Goal: Communication & Community: Participate in discussion

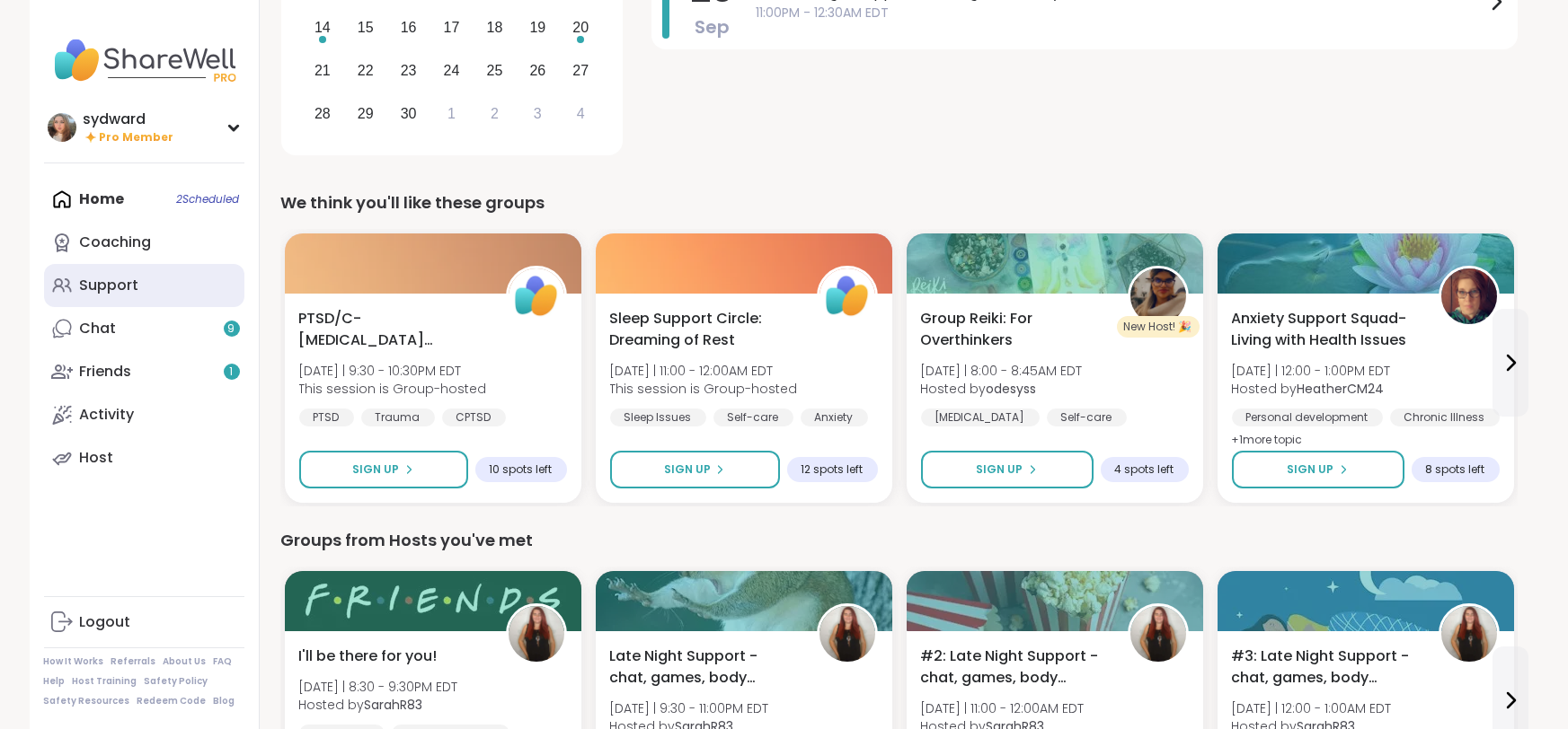
click at [137, 285] on div "Support" at bounding box center [109, 285] width 59 height 20
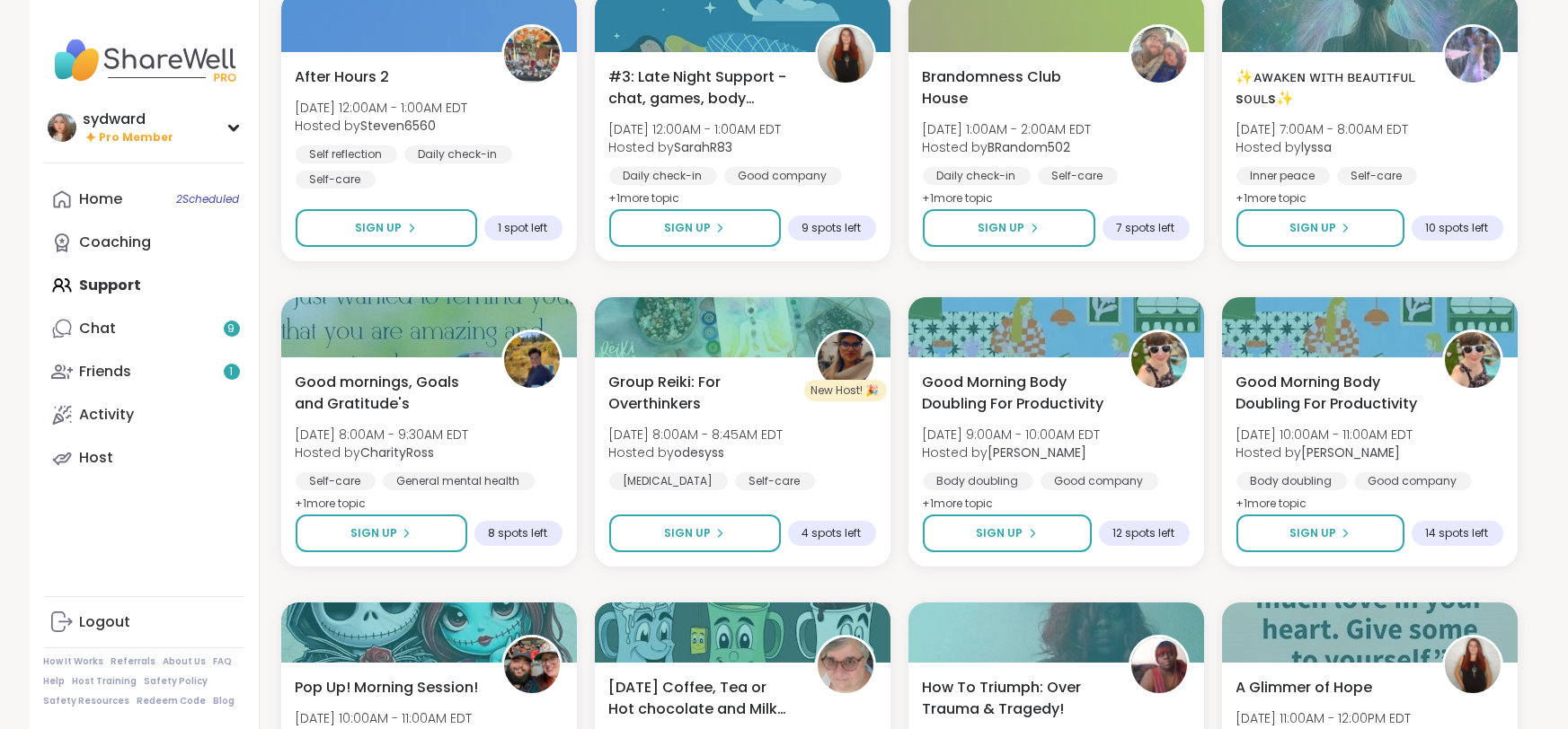
scroll to position [2311, 0]
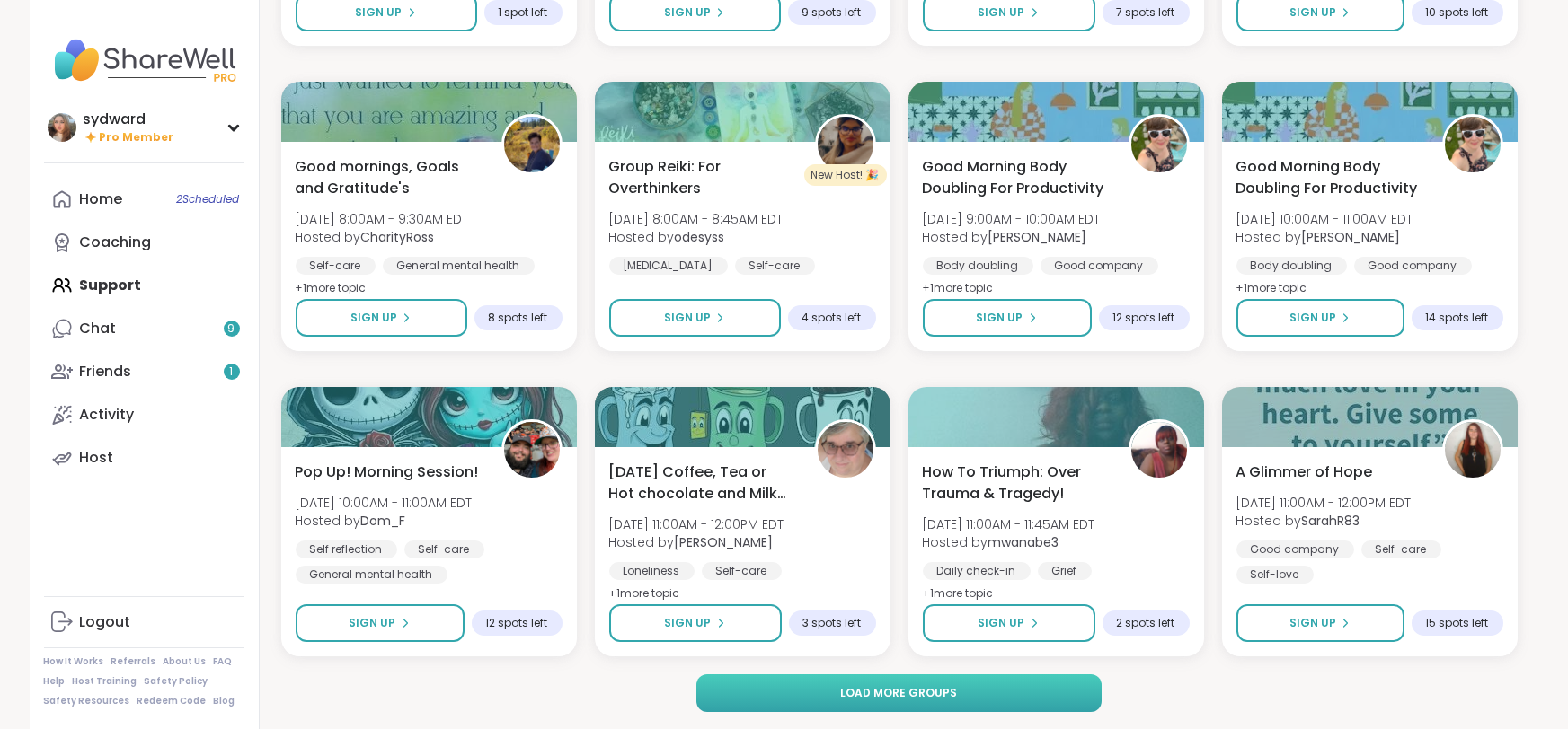
click at [998, 689] on button "Load more groups" at bounding box center [899, 693] width 405 height 37
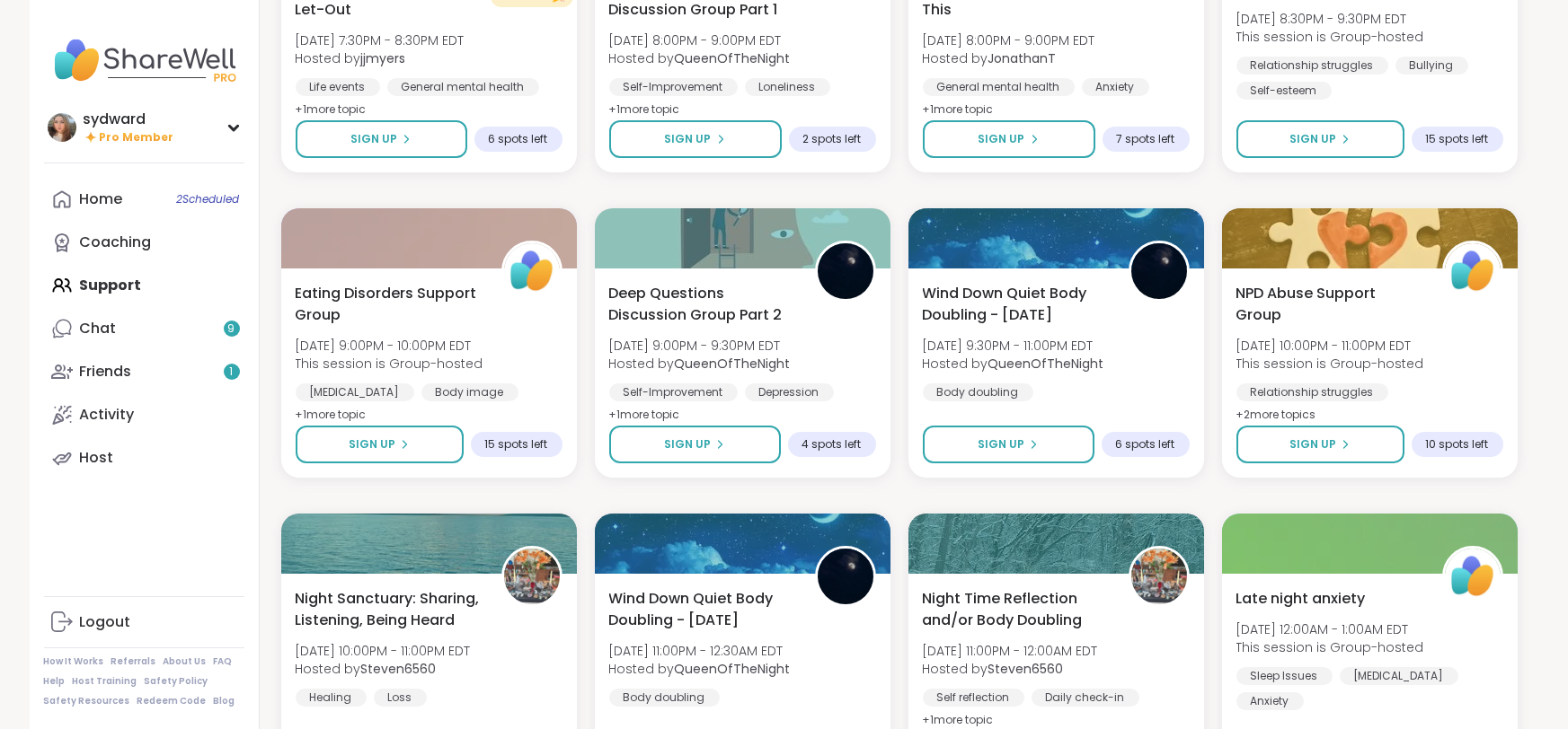
scroll to position [4946, 0]
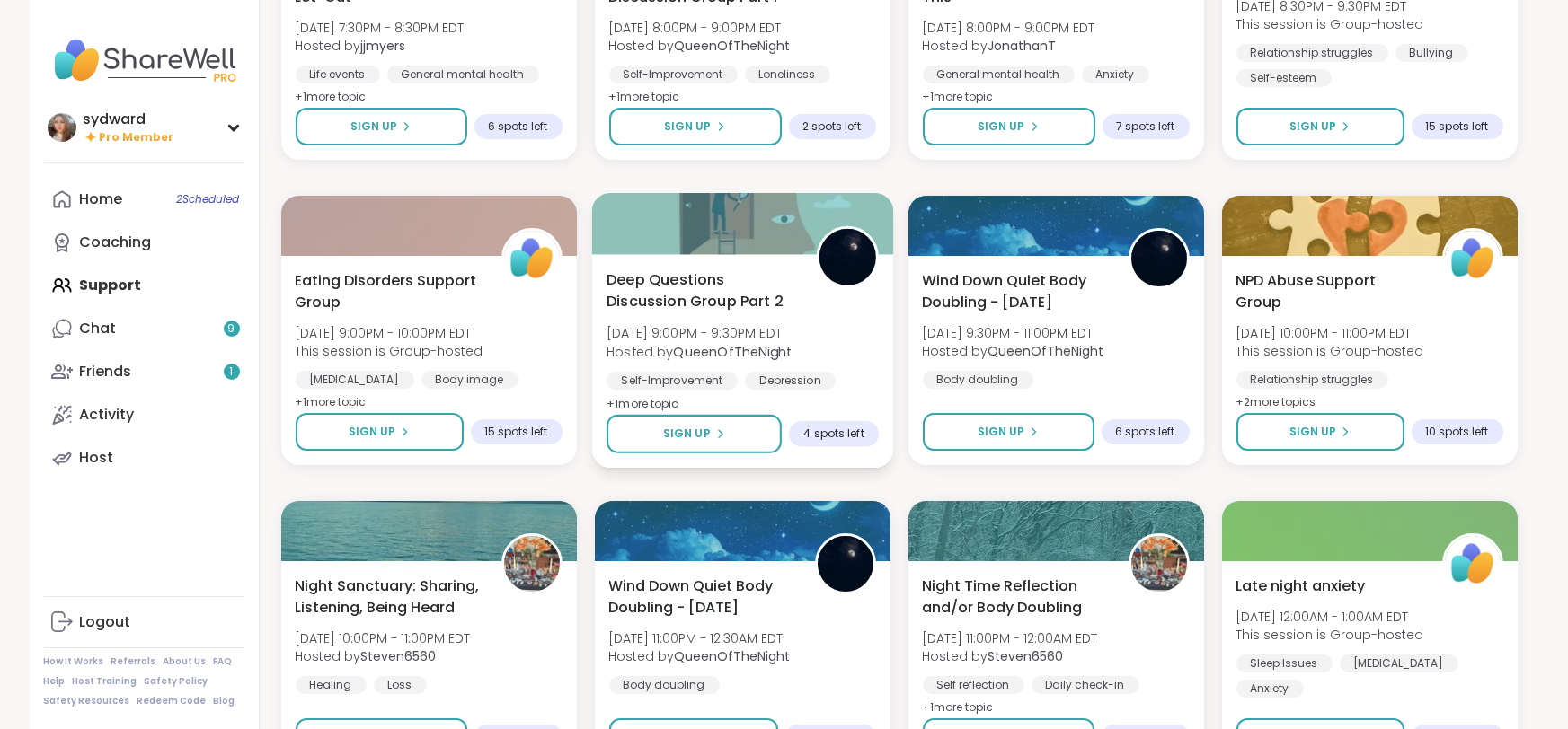
click at [777, 328] on span "[DATE] 9:00PM - 9:30PM EDT" at bounding box center [699, 333] width 185 height 18
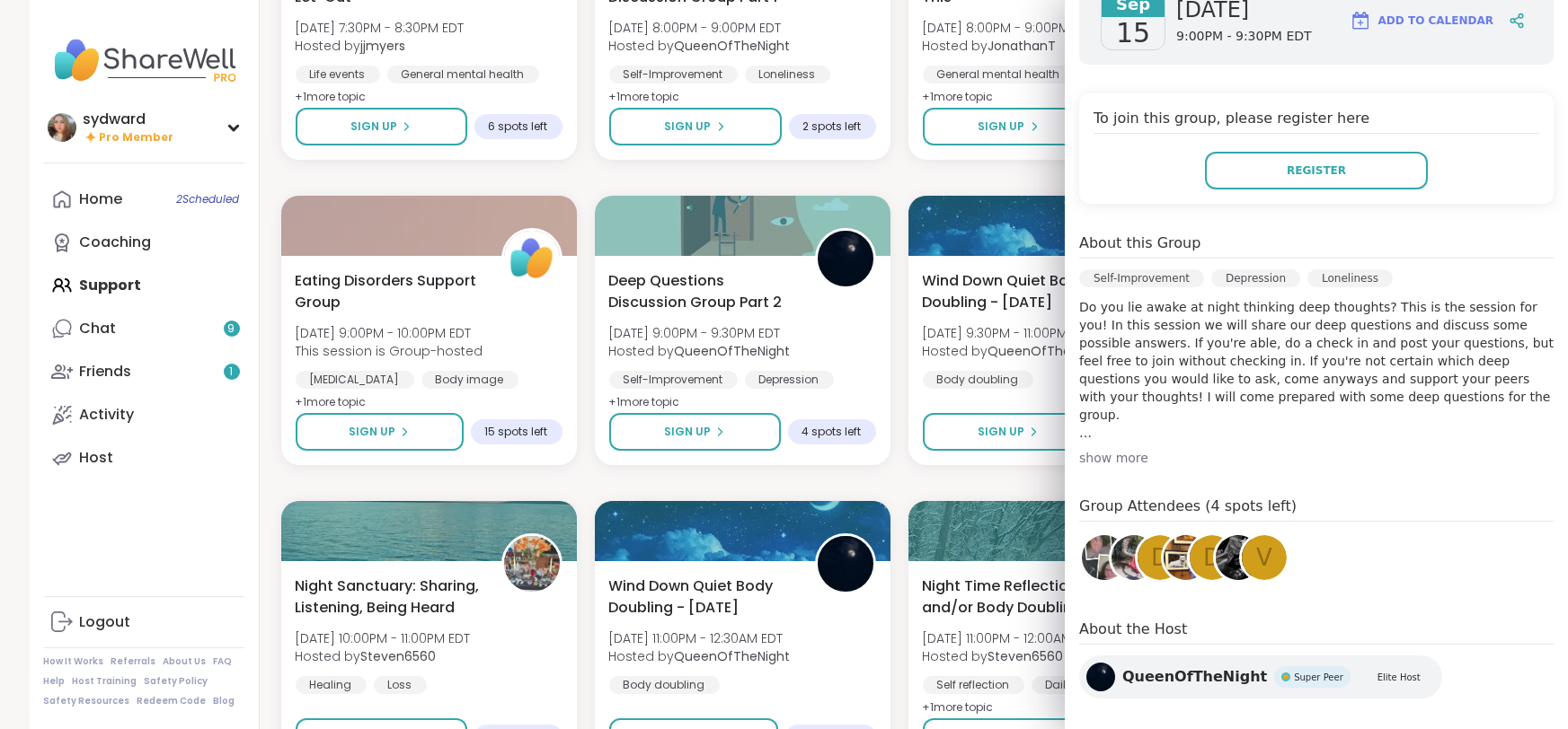
scroll to position [336, 0]
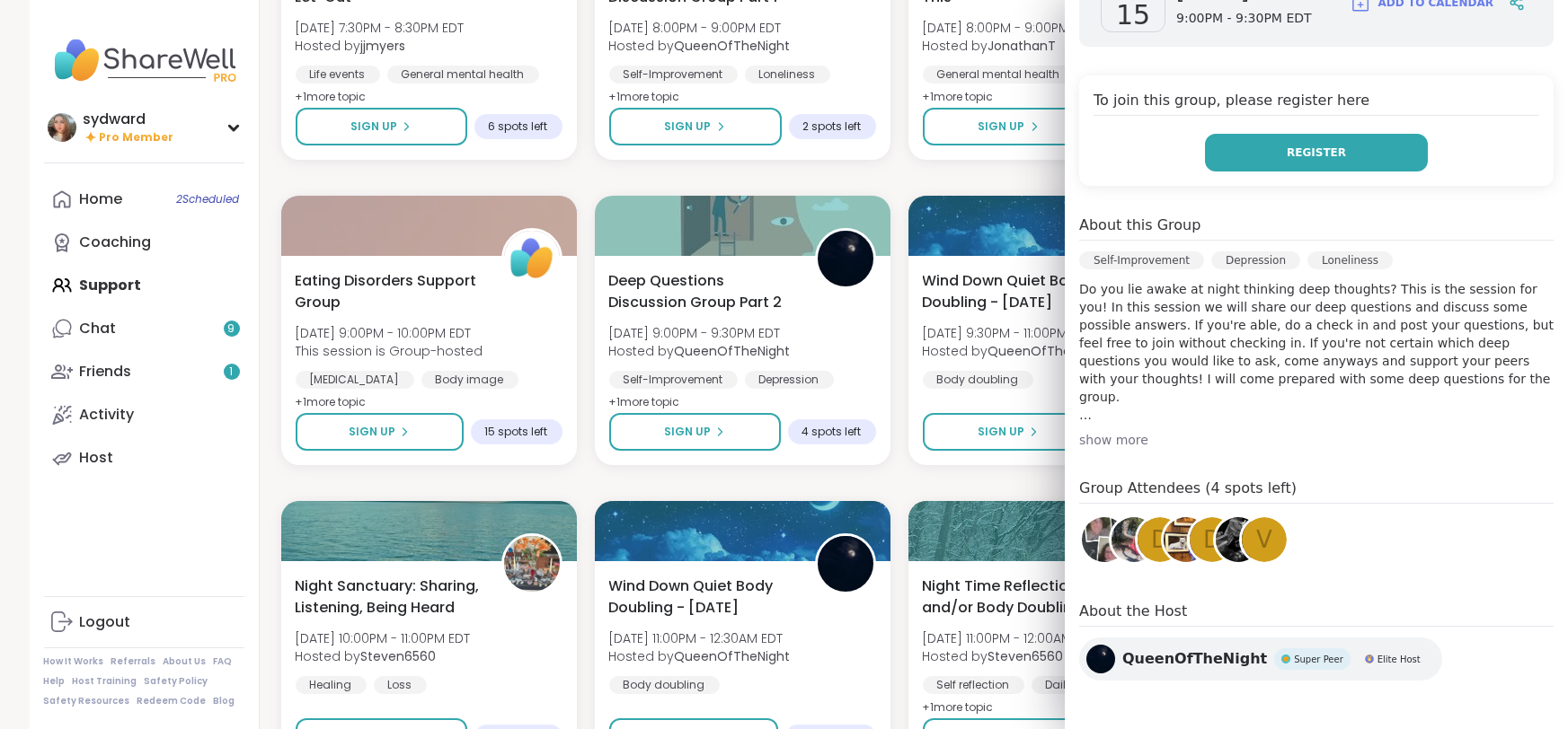
click at [1302, 157] on span "Register" at bounding box center [1316, 153] width 59 height 16
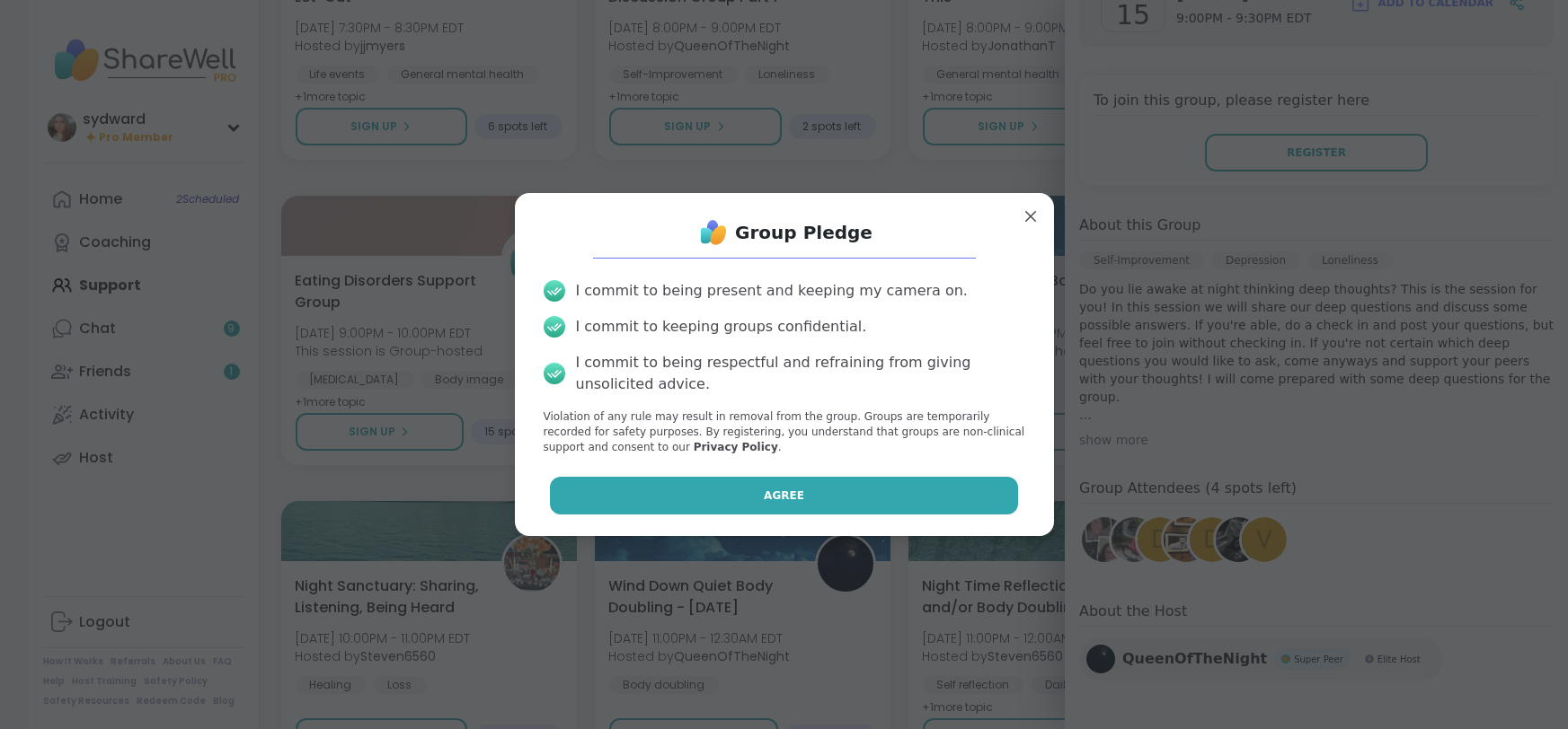
click at [887, 498] on button "Agree" at bounding box center [784, 496] width 468 height 37
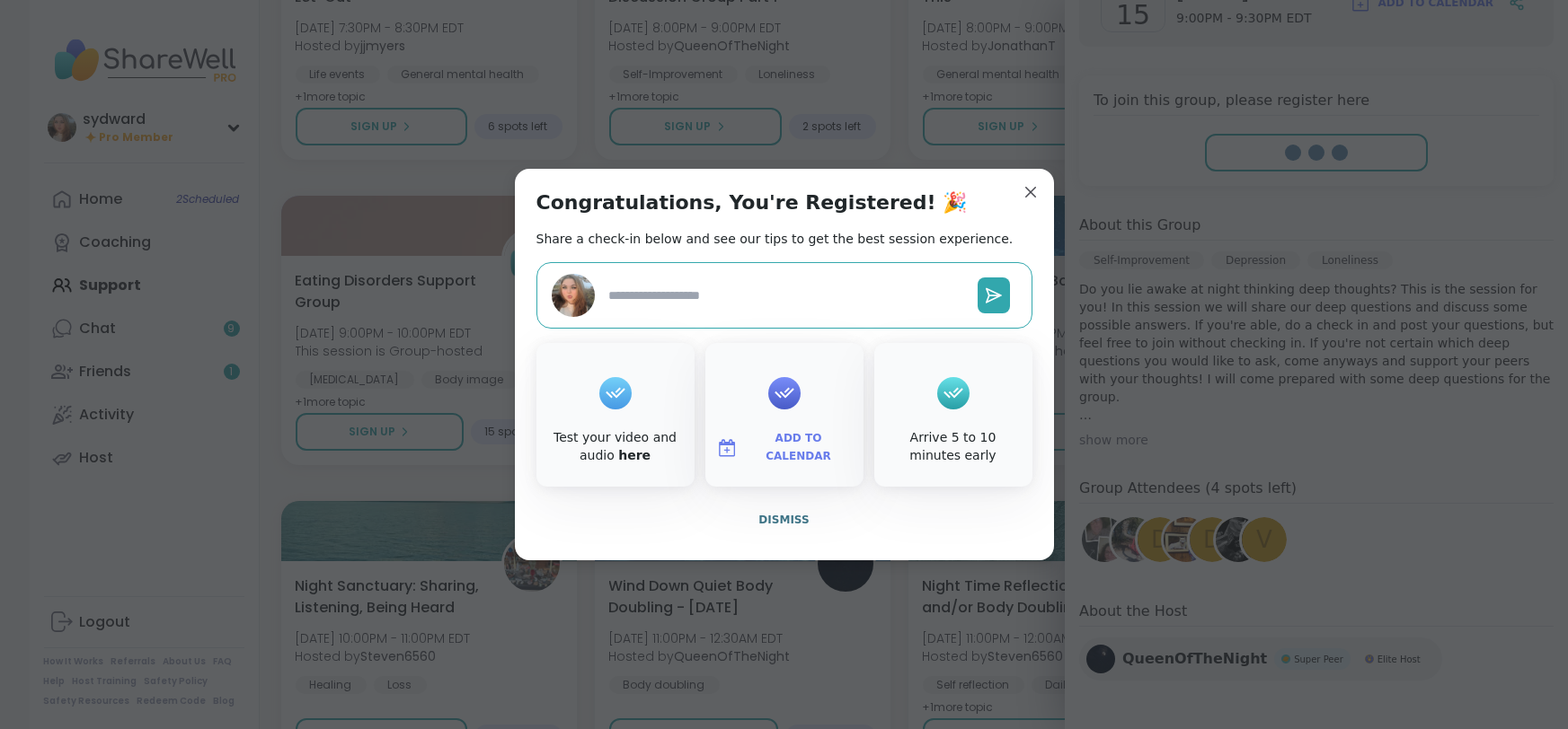
type textarea "*"
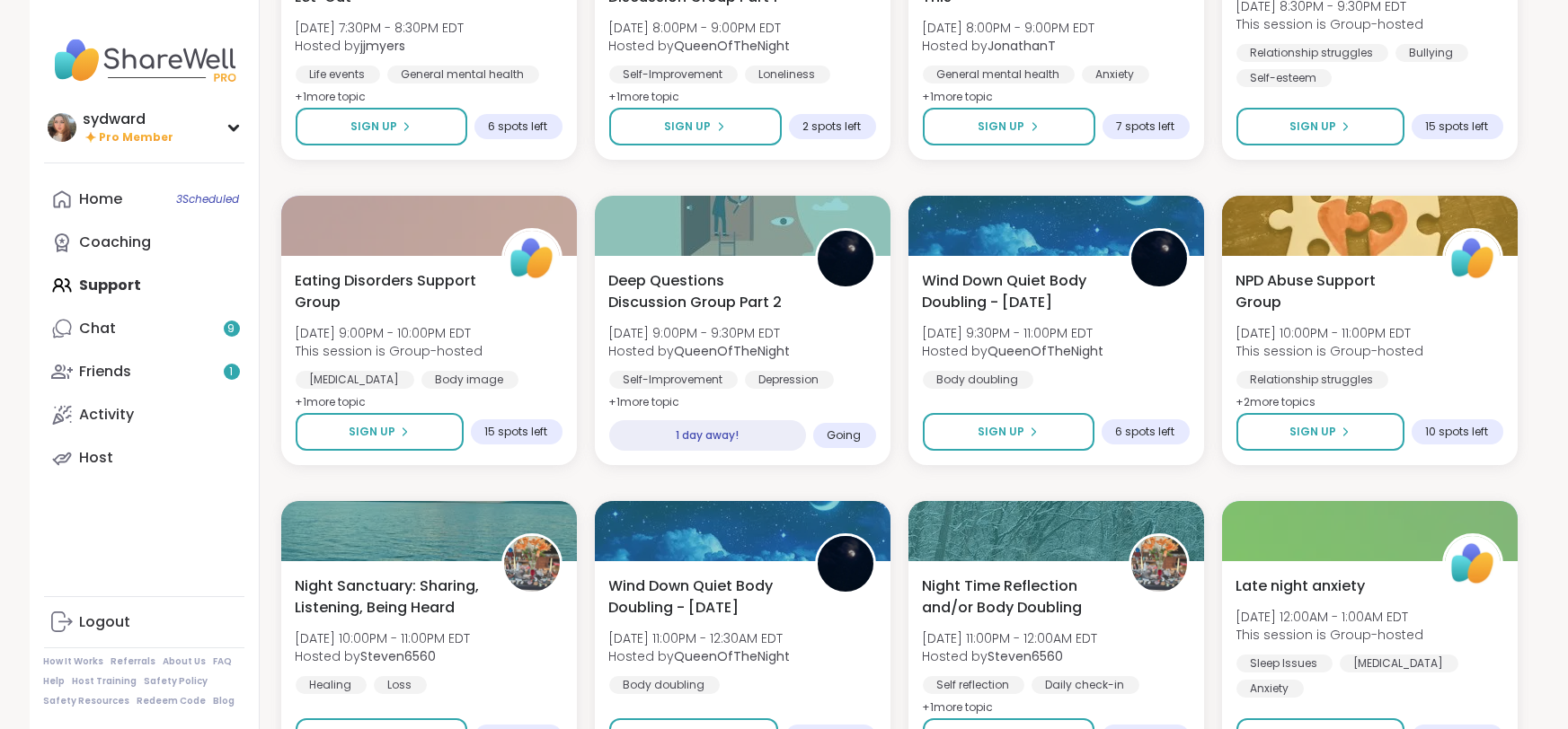
scroll to position [5060, 0]
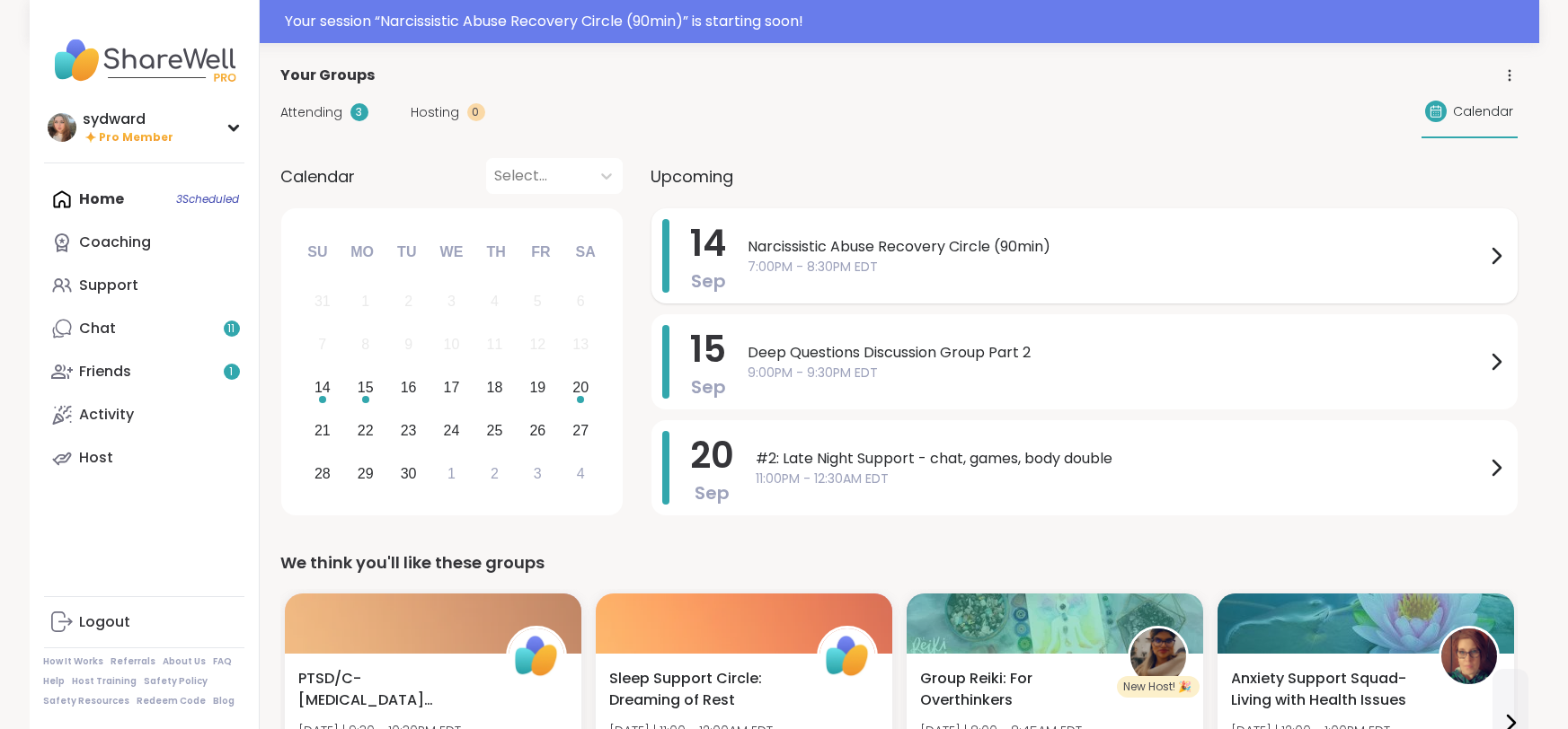
click at [895, 249] on span "Narcissistic Abuse Recovery Circle (90min)" at bounding box center [1117, 246] width 737 height 22
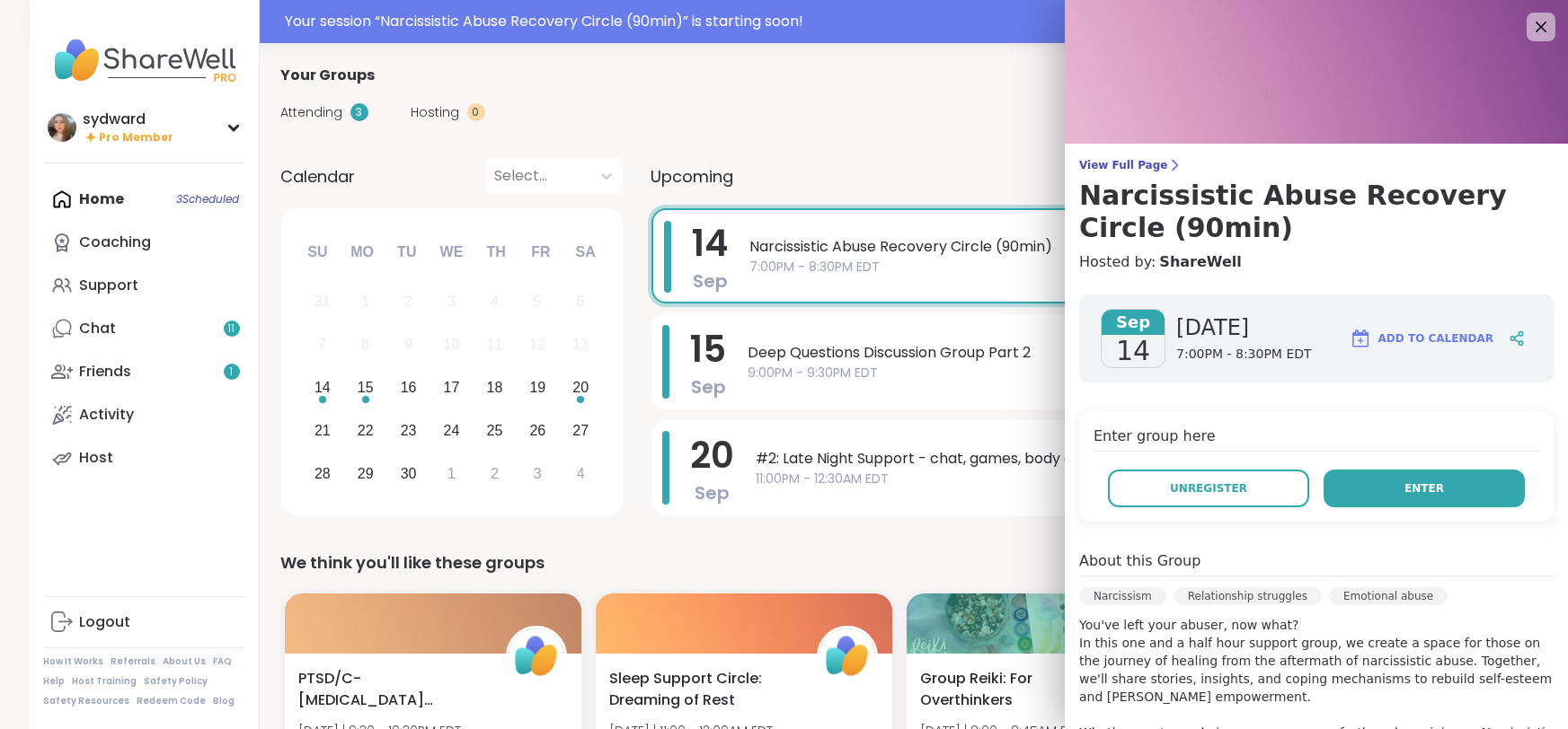
click at [1414, 474] on button "Enter" at bounding box center [1424, 488] width 201 height 37
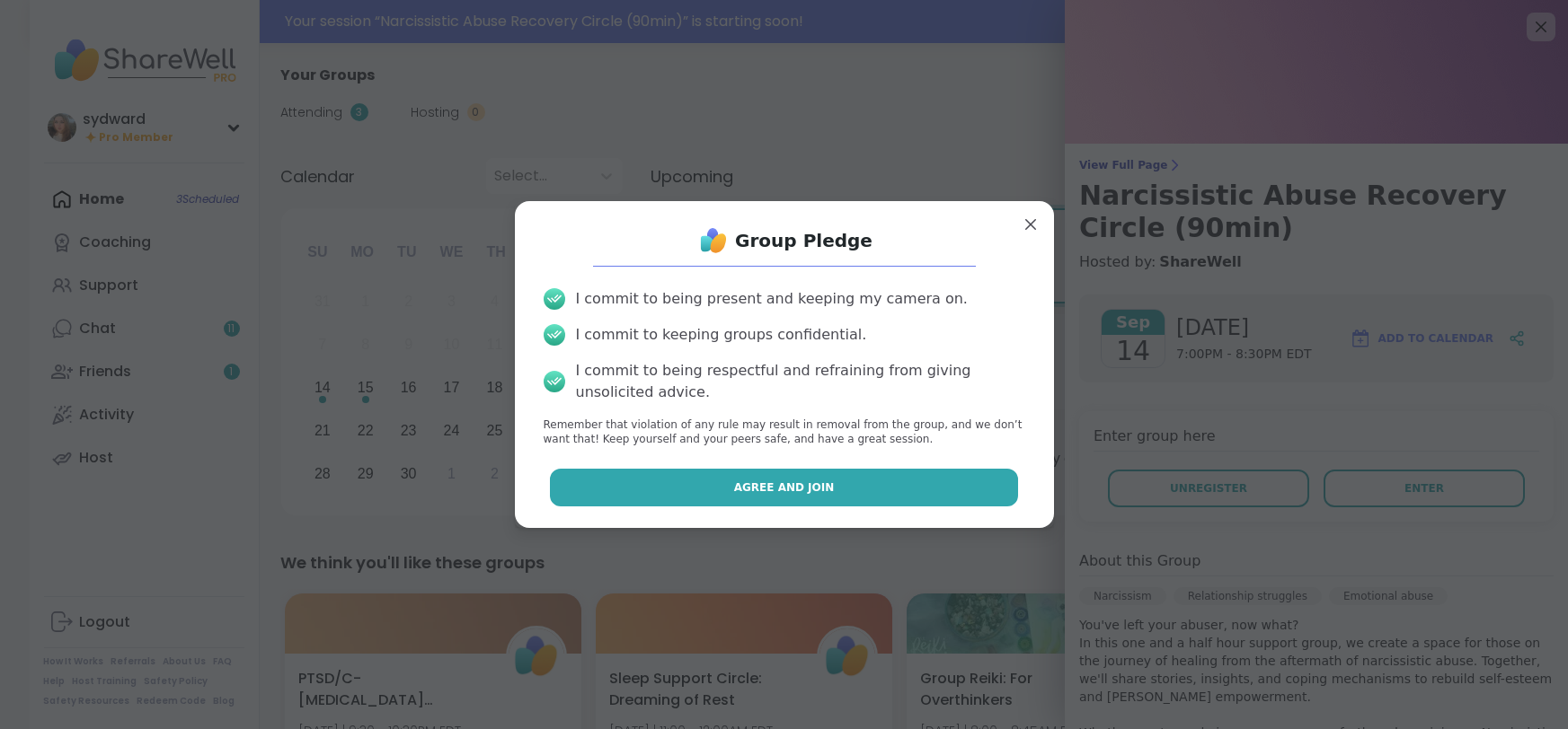
click at [828, 482] on button "Agree and Join" at bounding box center [784, 488] width 468 height 37
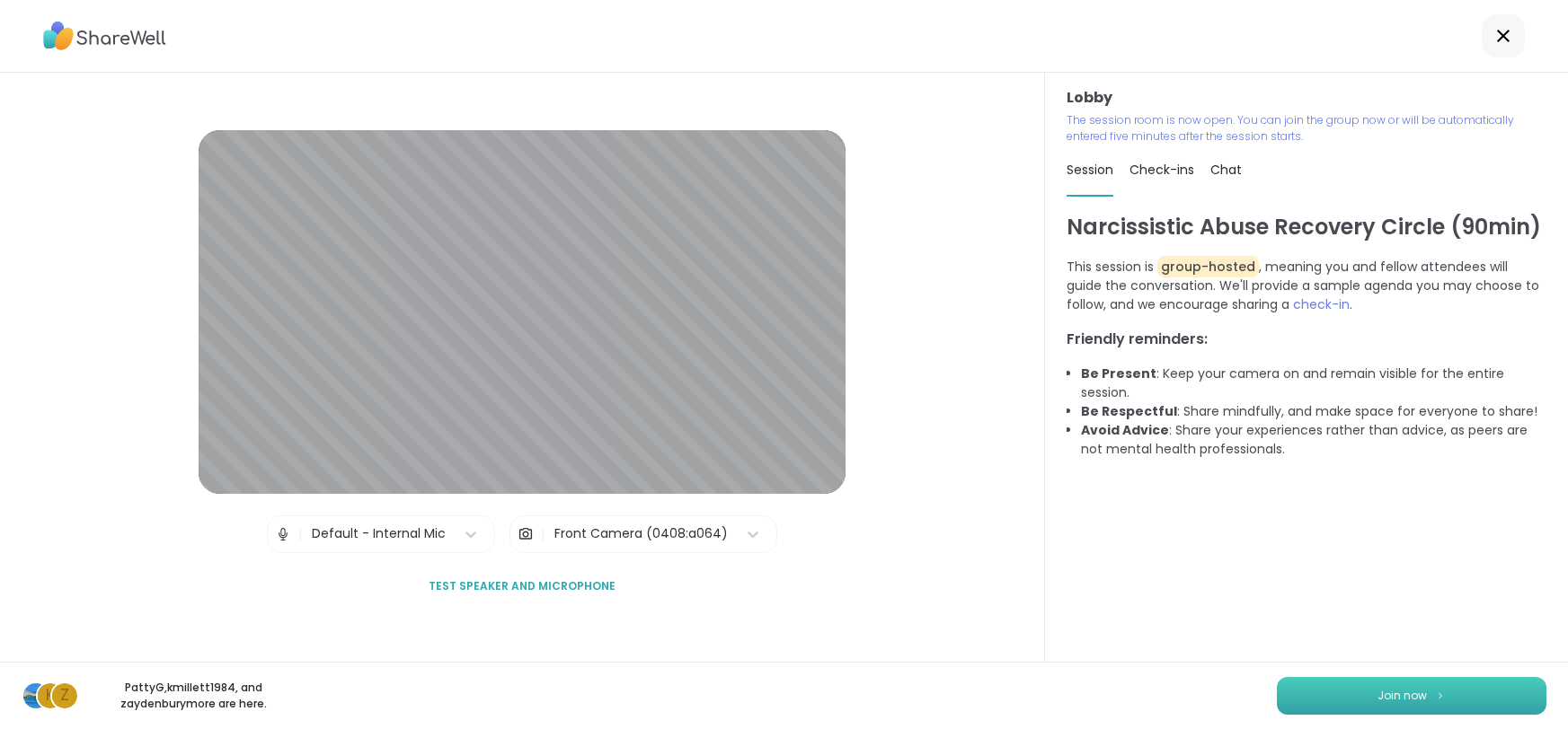
click at [1473, 685] on button "Join now" at bounding box center [1412, 696] width 270 height 37
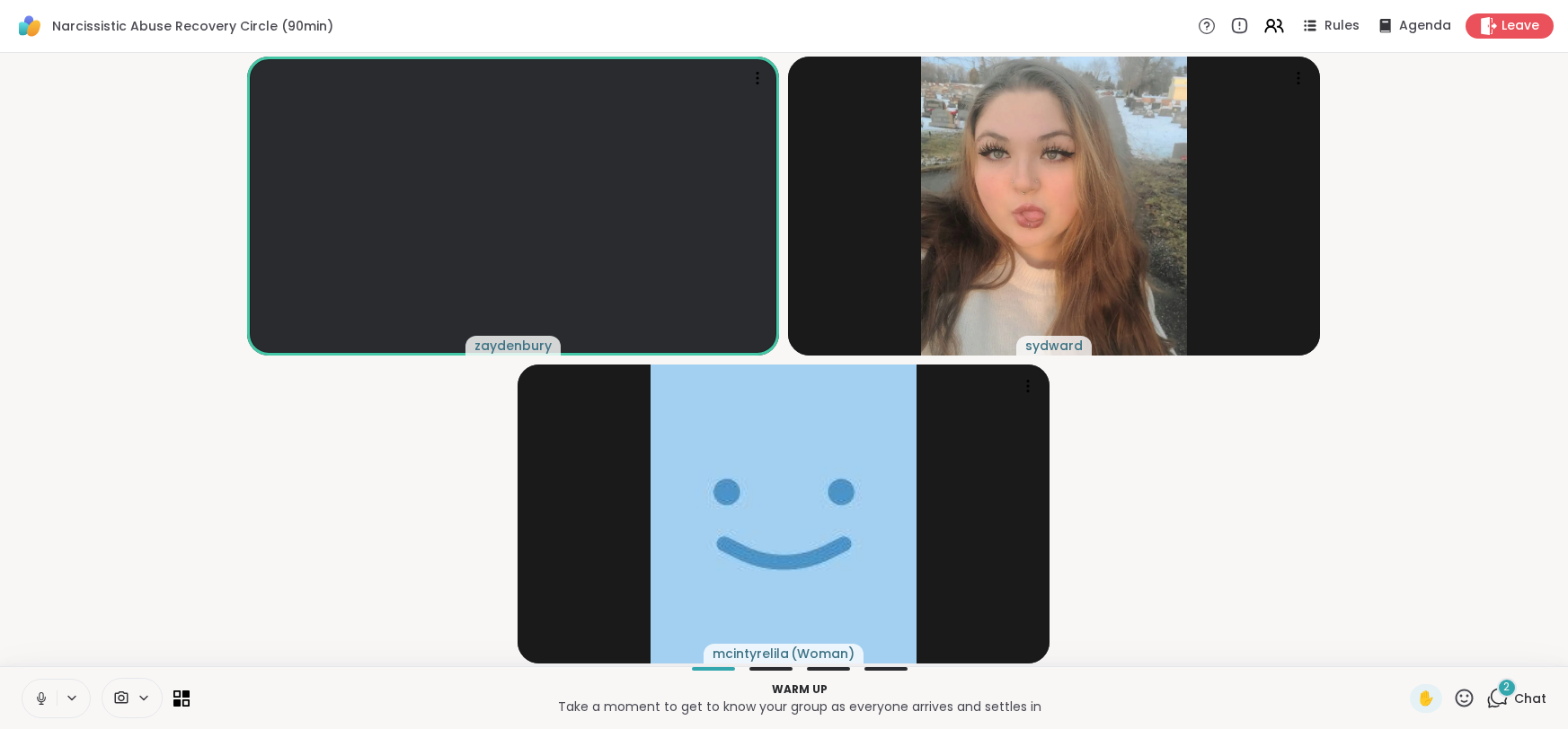
click at [39, 697] on icon at bounding box center [41, 698] width 16 height 16
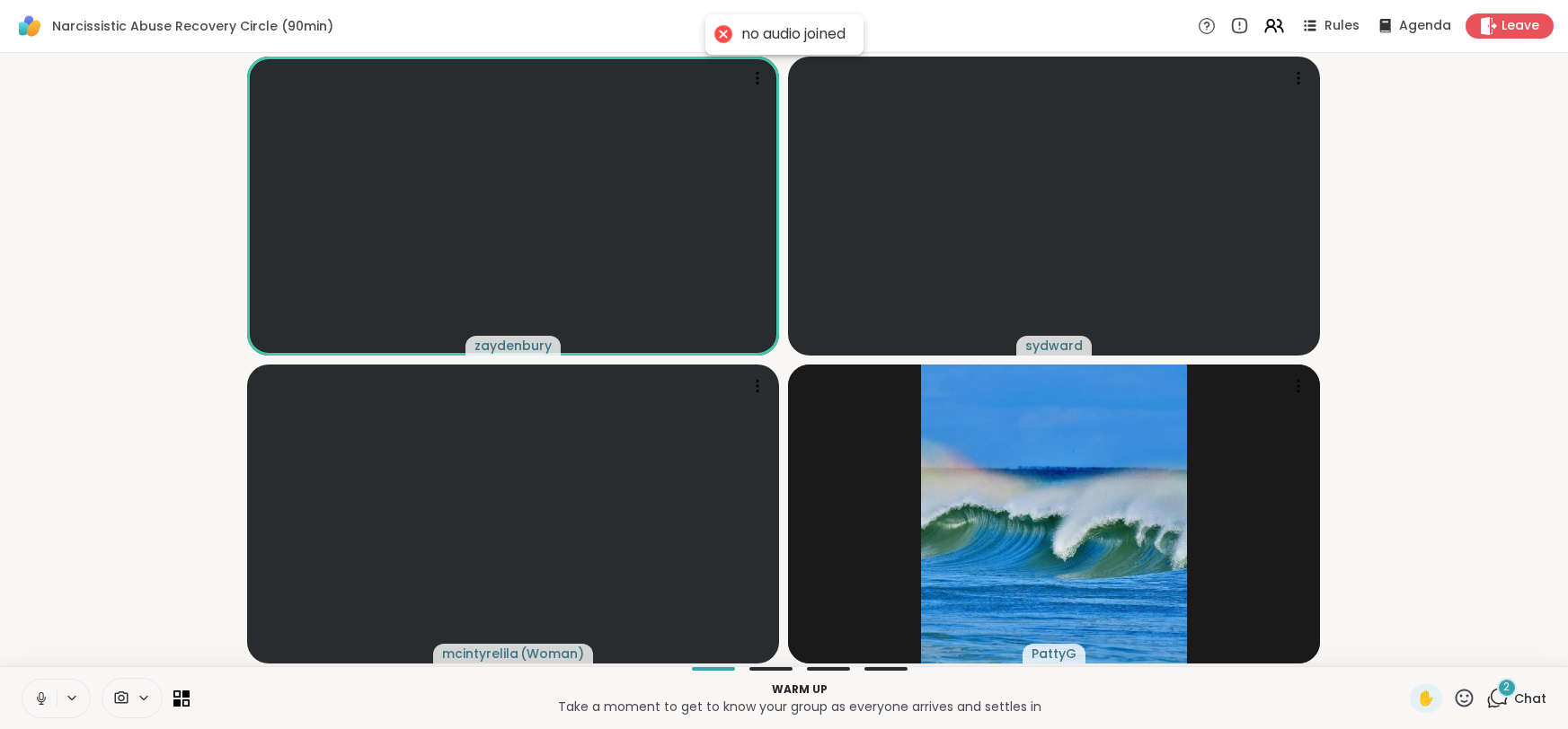
click at [39, 697] on icon at bounding box center [41, 698] width 16 height 16
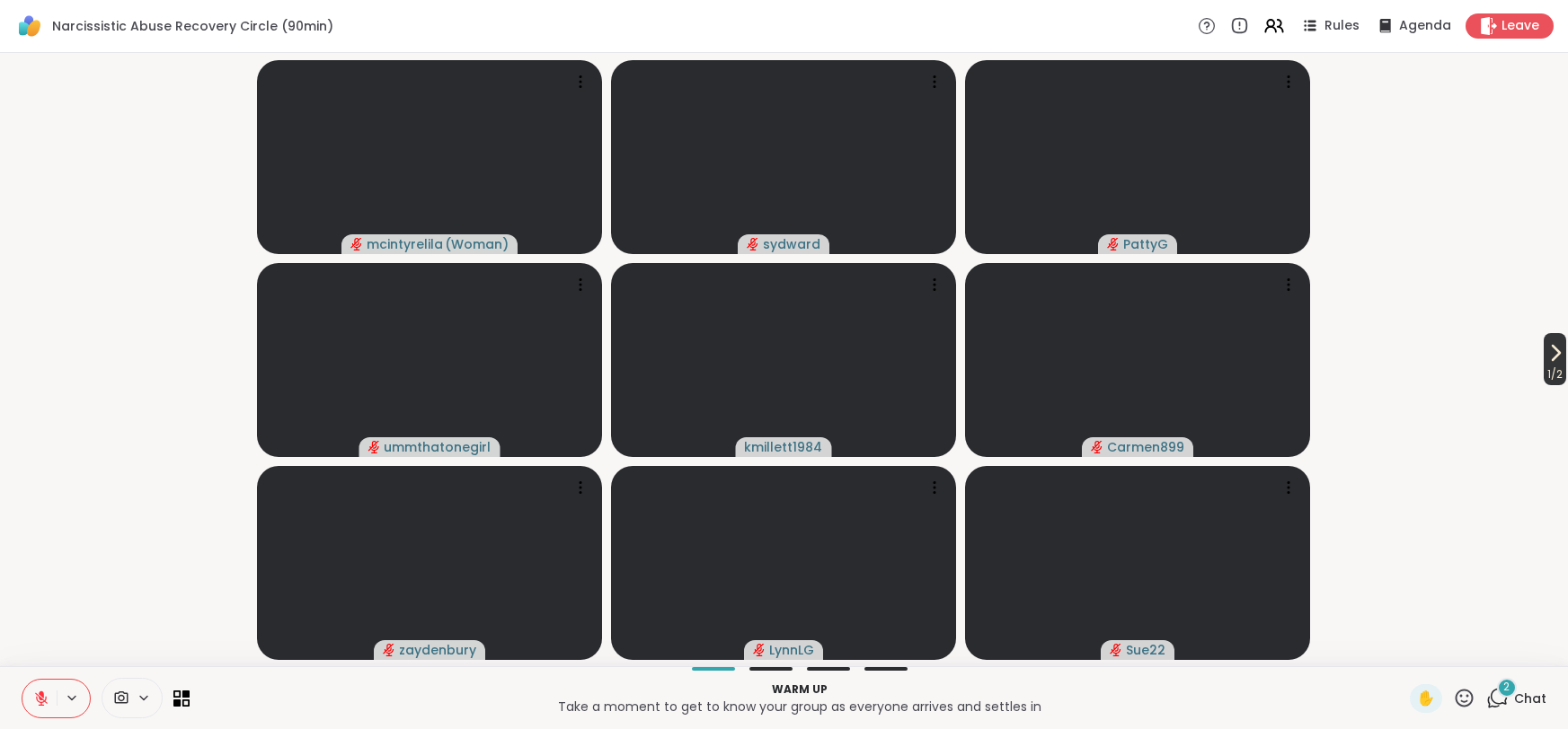
click at [1549, 357] on icon at bounding box center [1555, 353] width 22 height 22
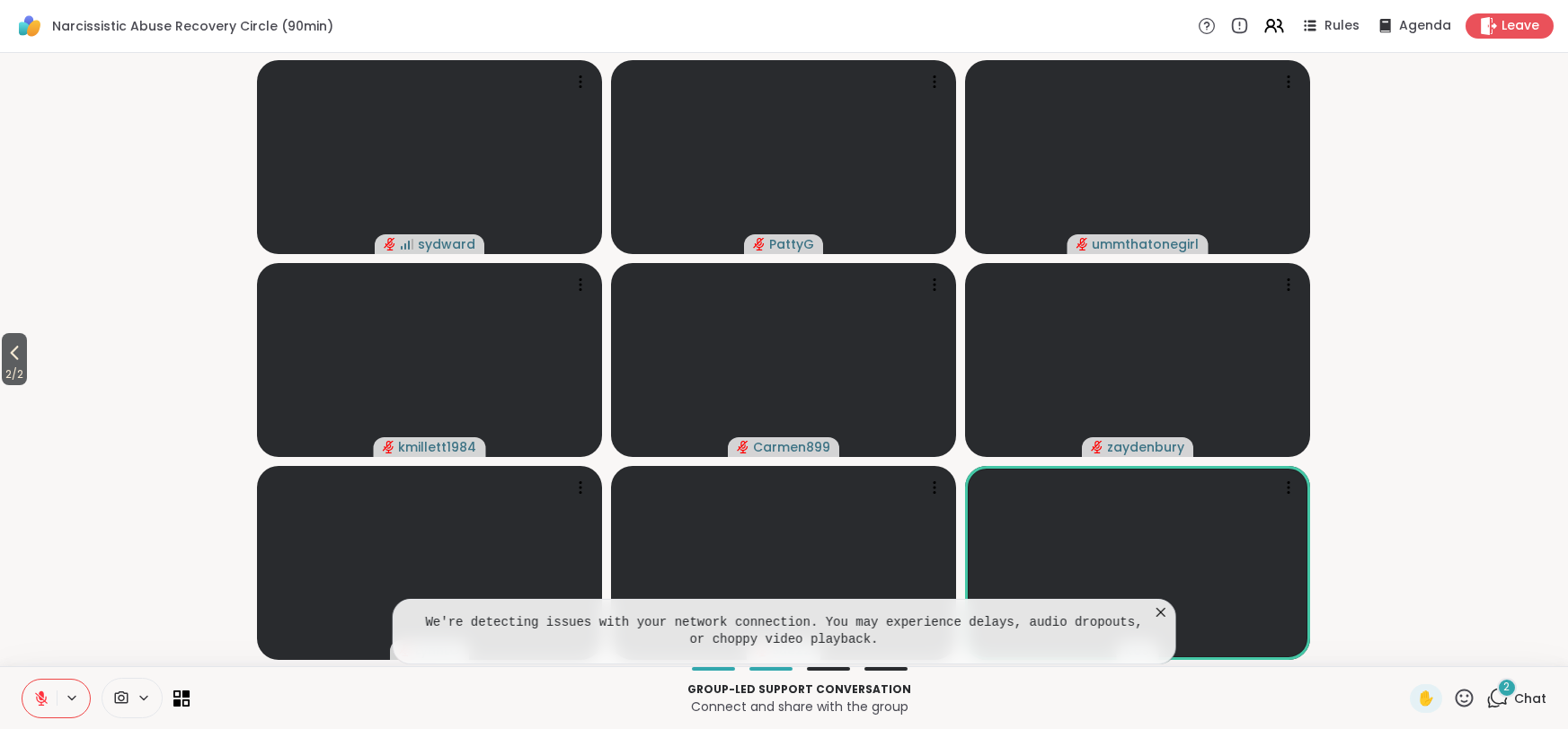
click at [1164, 608] on icon at bounding box center [1161, 612] width 18 height 18
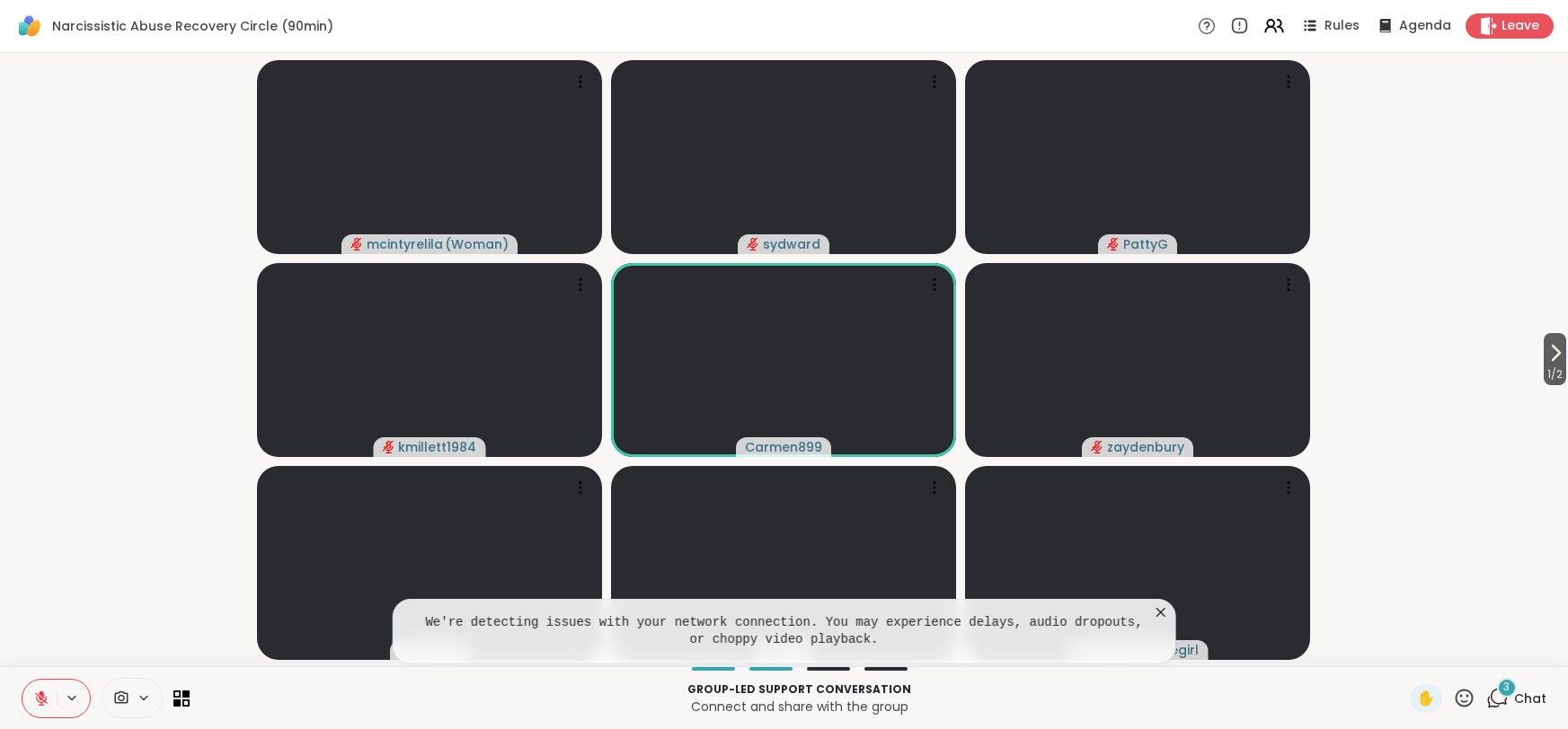
click at [1164, 608] on icon at bounding box center [1161, 612] width 18 height 18
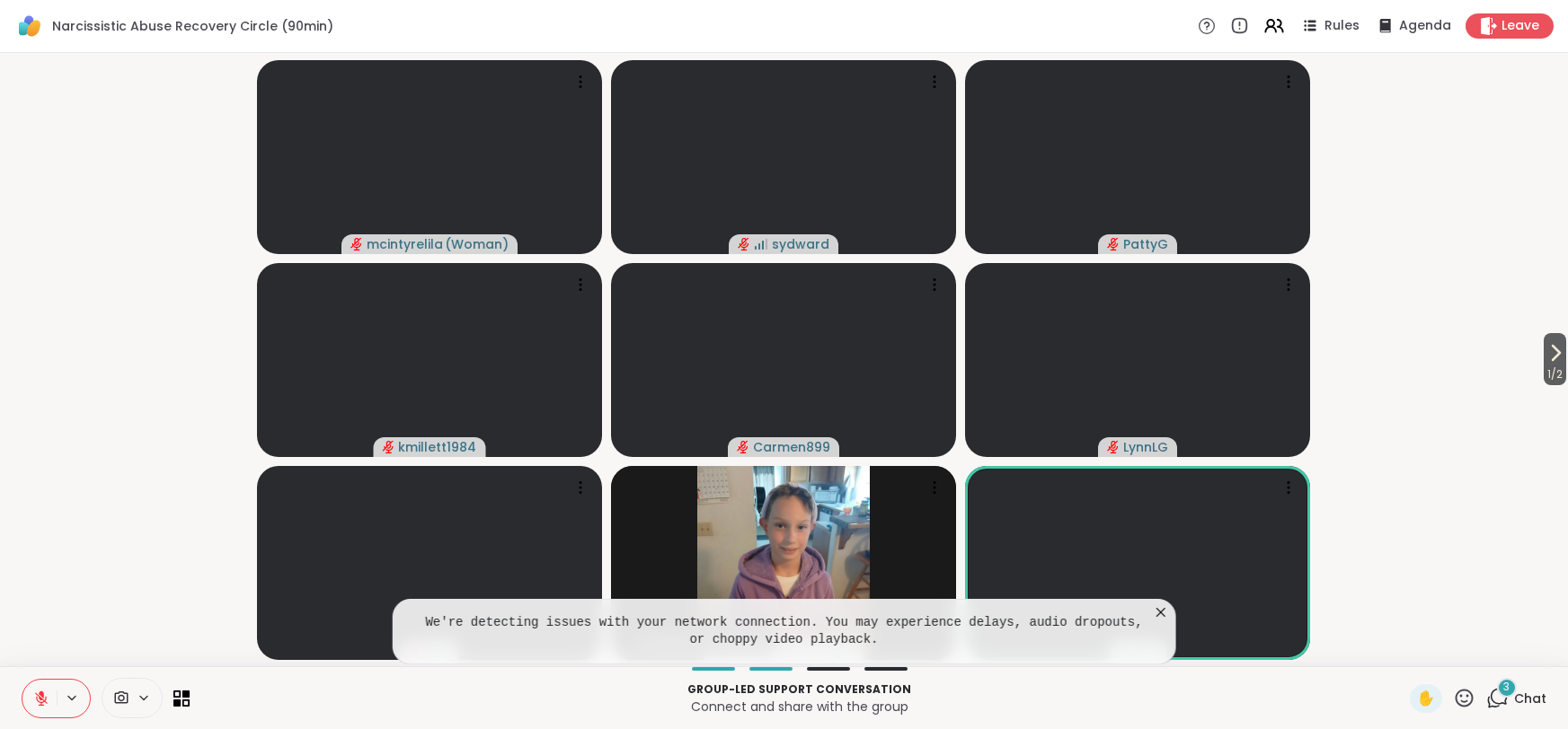
click at [1164, 608] on icon at bounding box center [1161, 612] width 18 height 18
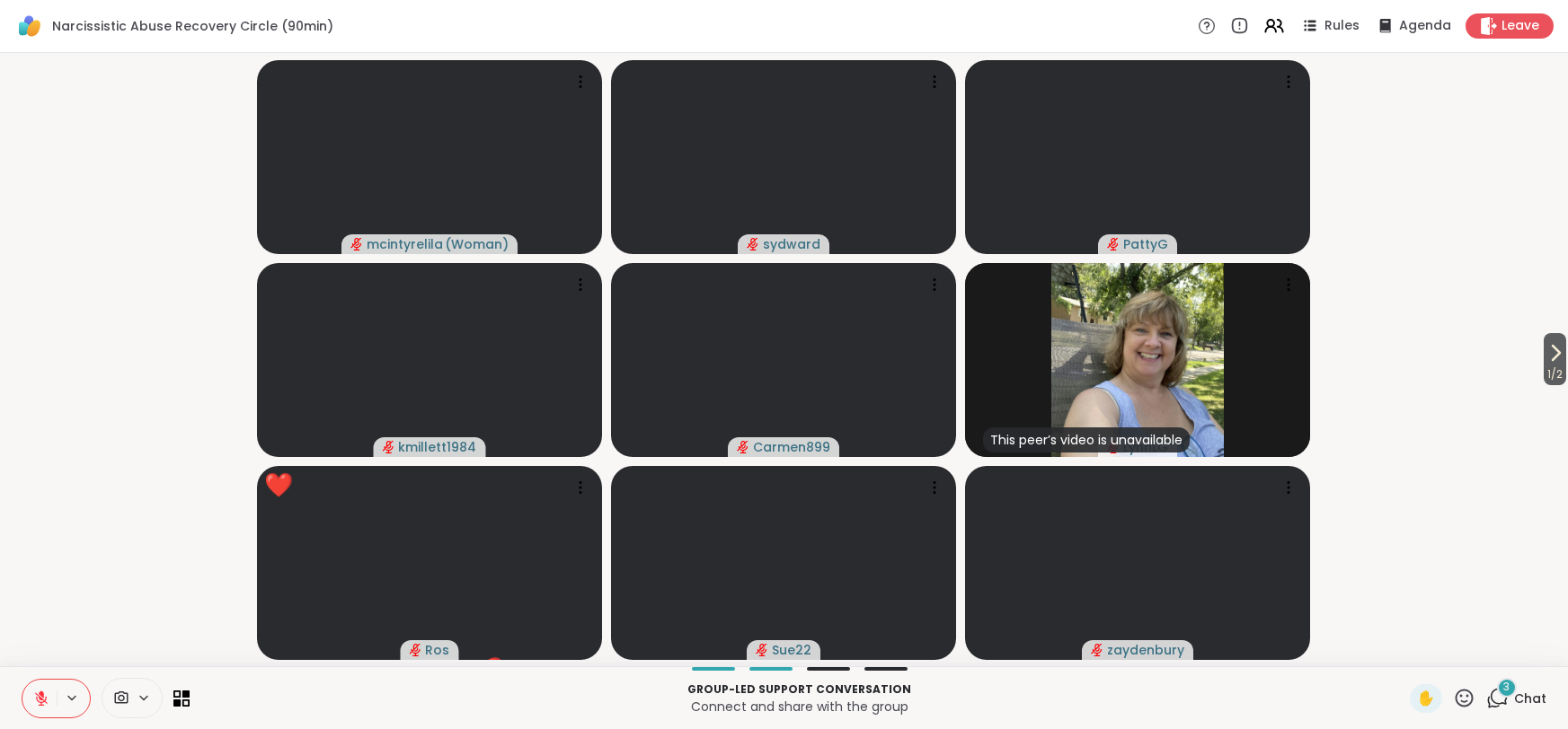
click at [47, 698] on icon at bounding box center [41, 698] width 16 height 16
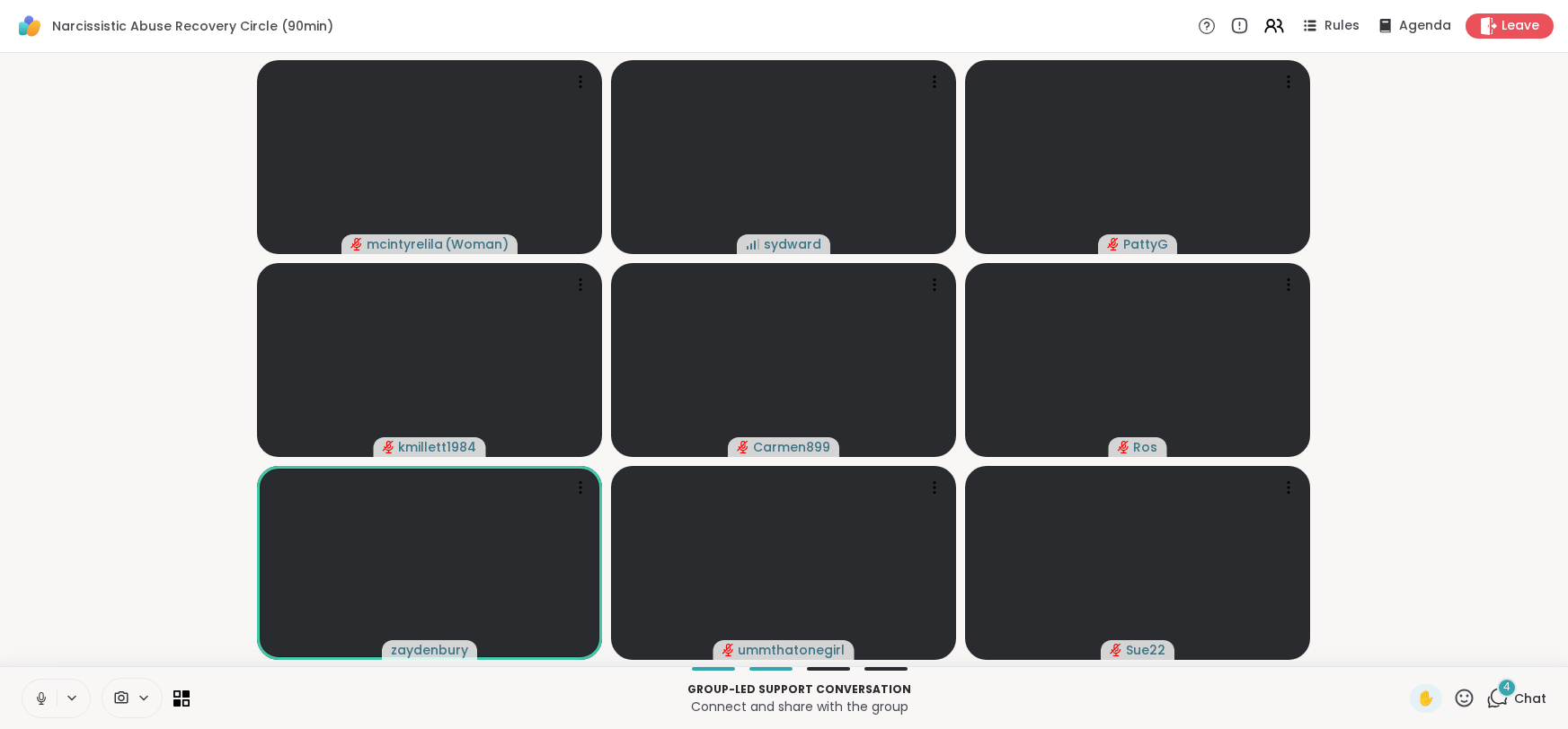
click at [44, 703] on icon at bounding box center [41, 698] width 16 height 16
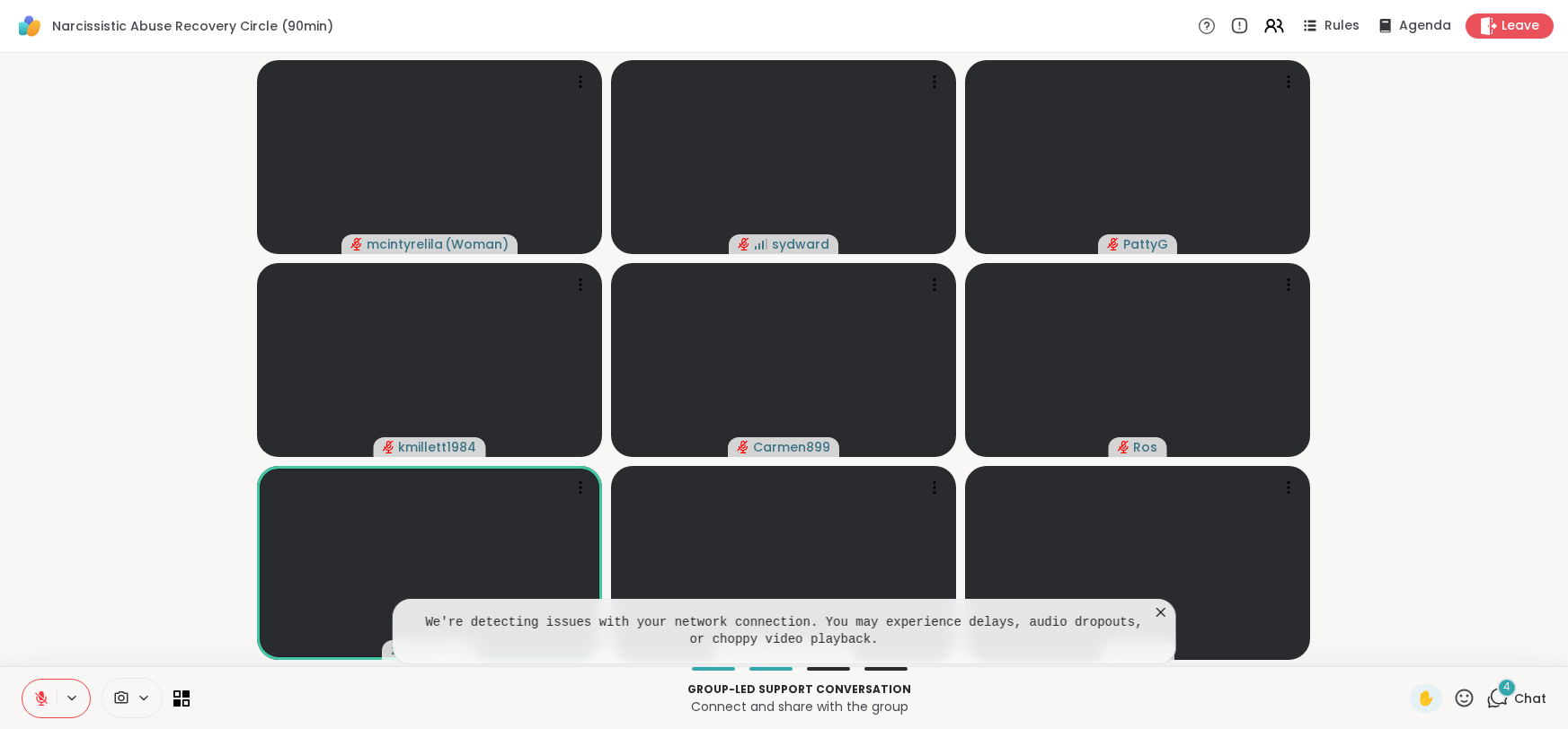
click at [1158, 609] on icon at bounding box center [1161, 612] width 18 height 18
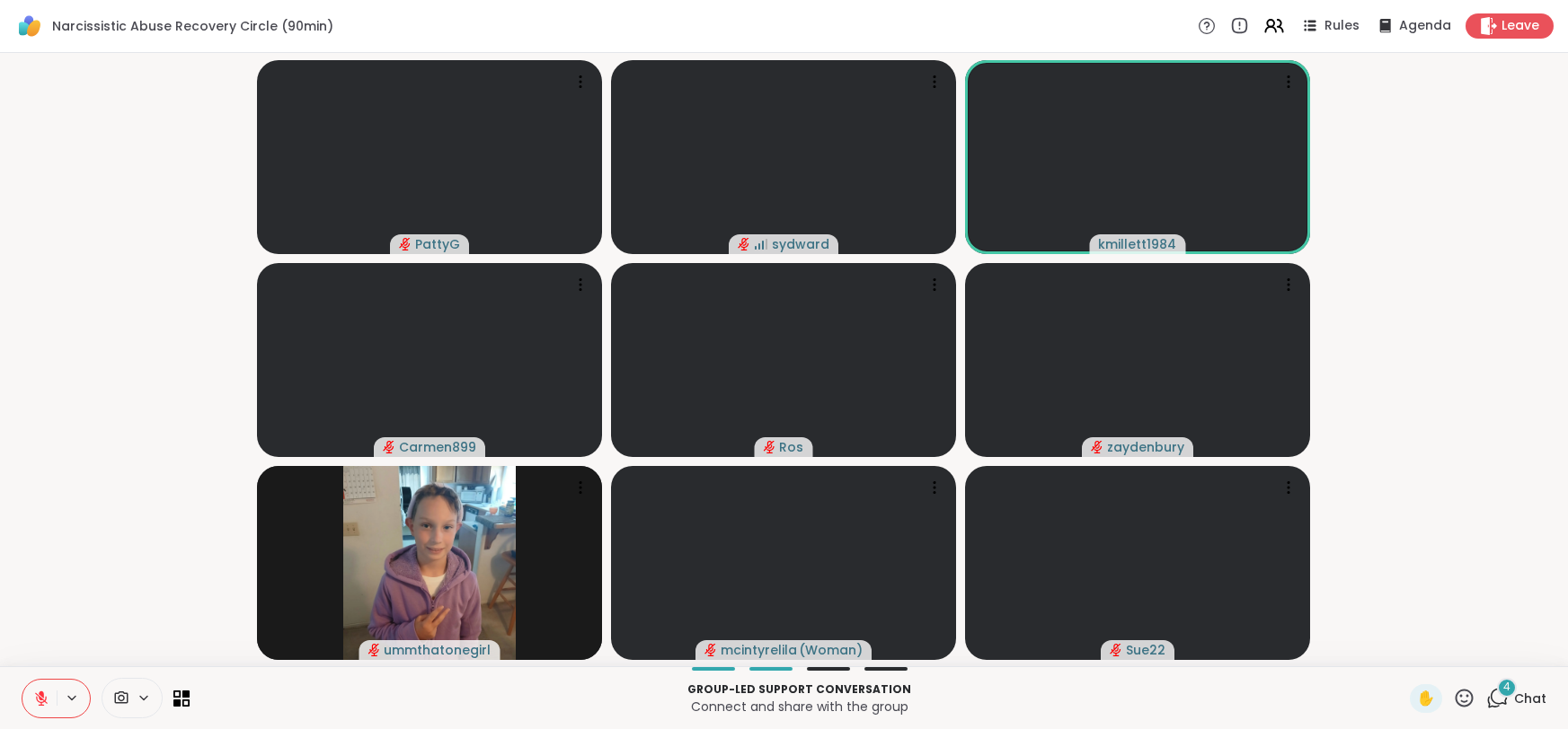
click at [1522, 707] on span "Chat" at bounding box center [1531, 698] width 33 height 18
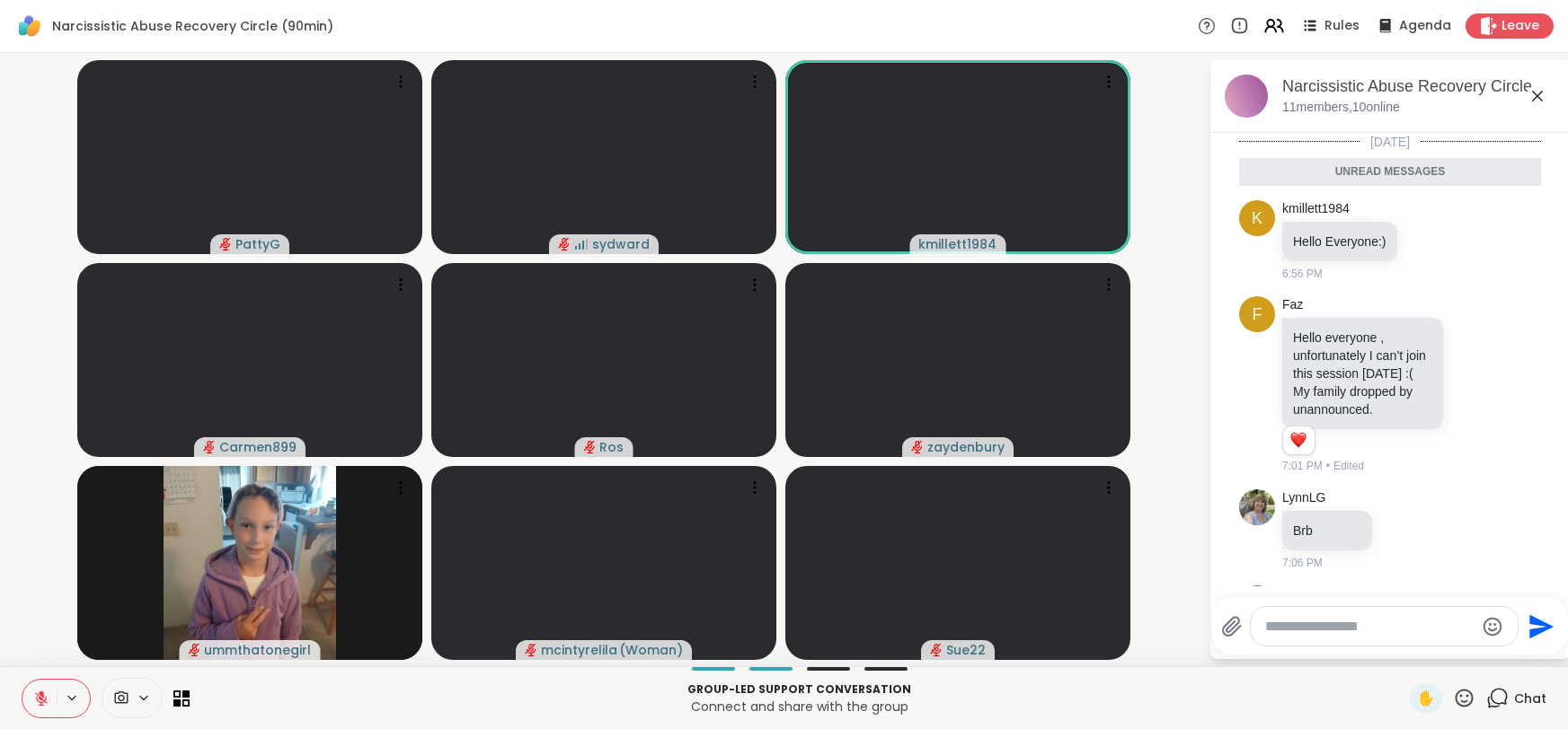
scroll to position [139, 0]
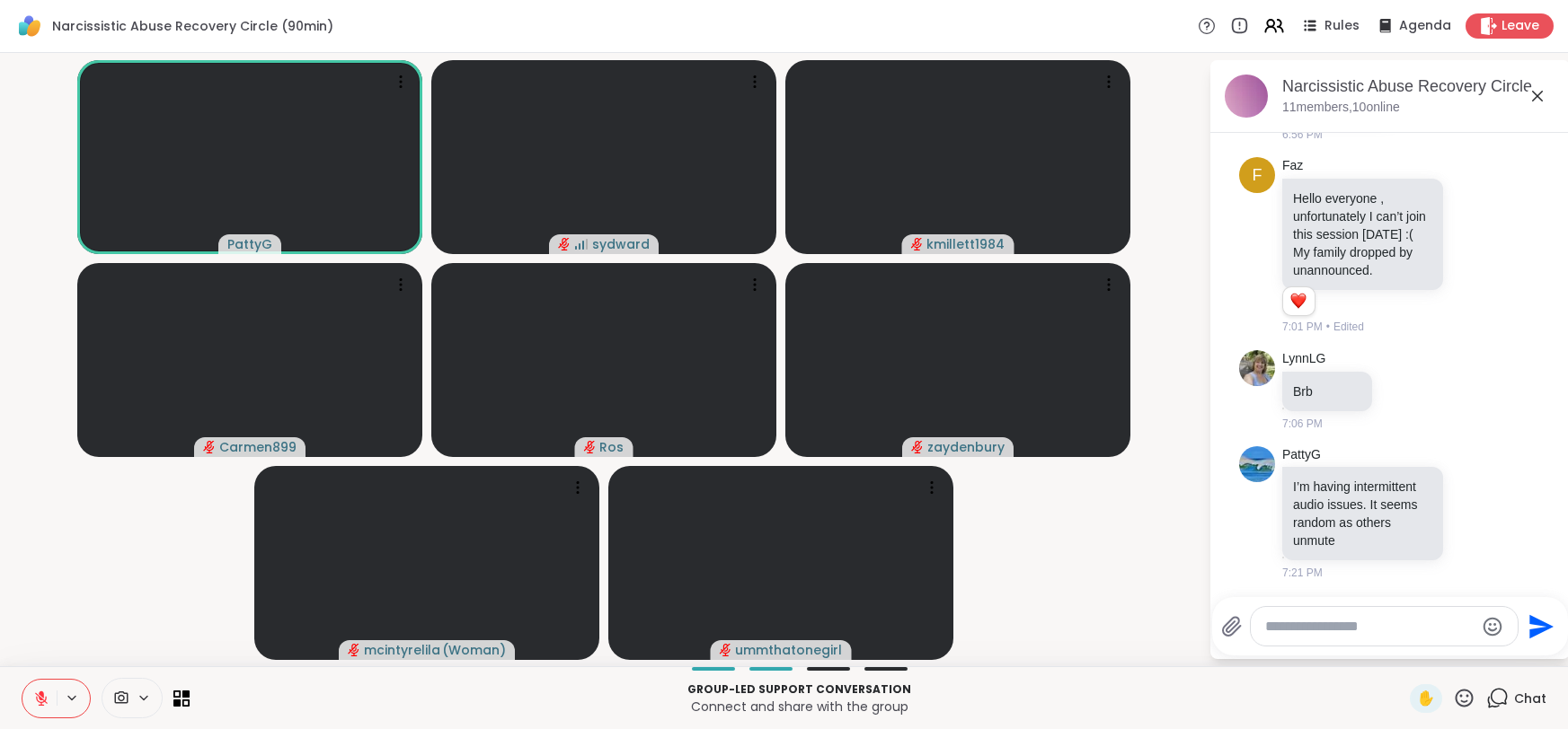
click at [1543, 95] on icon at bounding box center [1537, 95] width 22 height 22
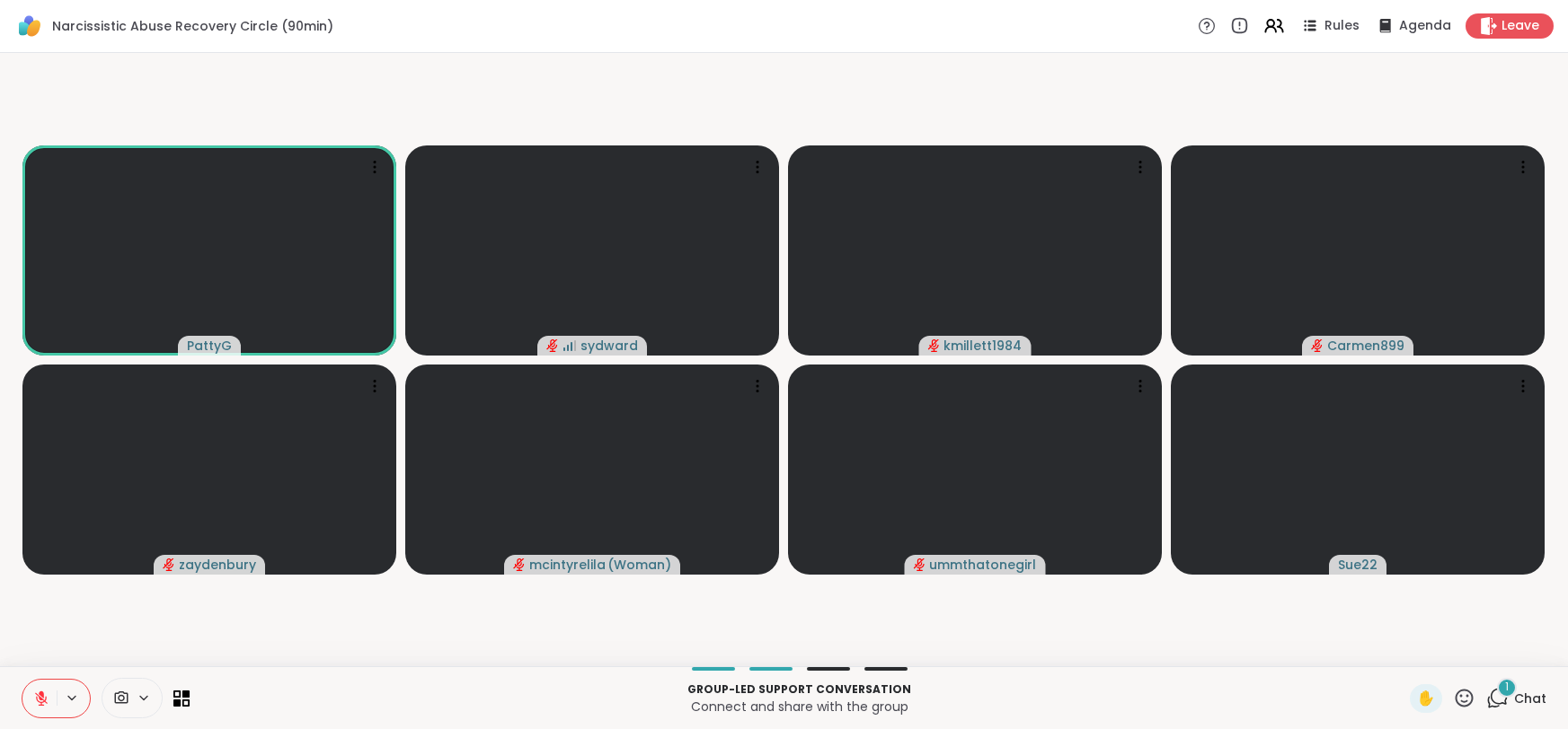
click at [1551, 707] on div "Group-led support conversation Connect and share with the group ✋ 1 Chat" at bounding box center [784, 697] width 1568 height 63
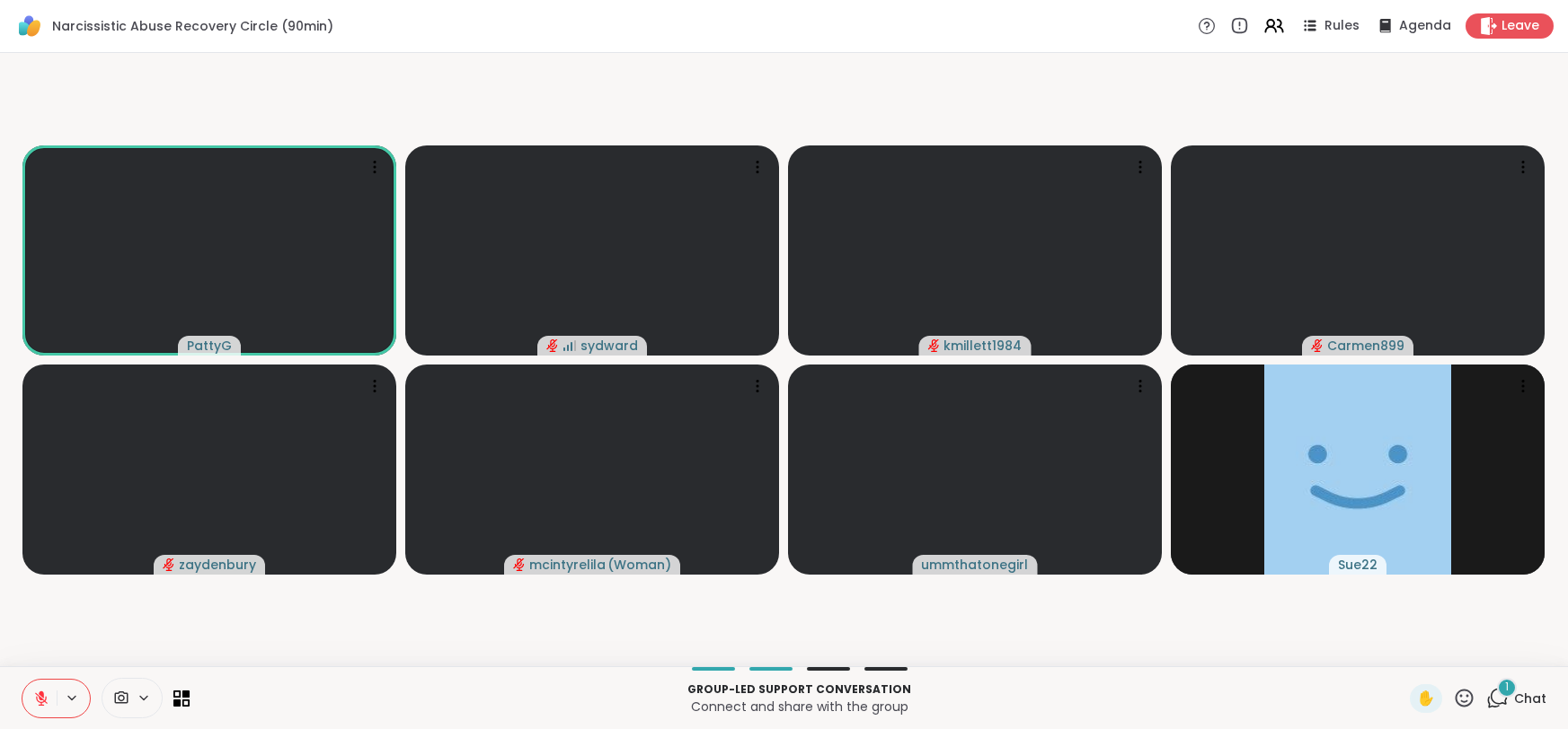
click at [1530, 700] on span "Chat" at bounding box center [1531, 698] width 33 height 18
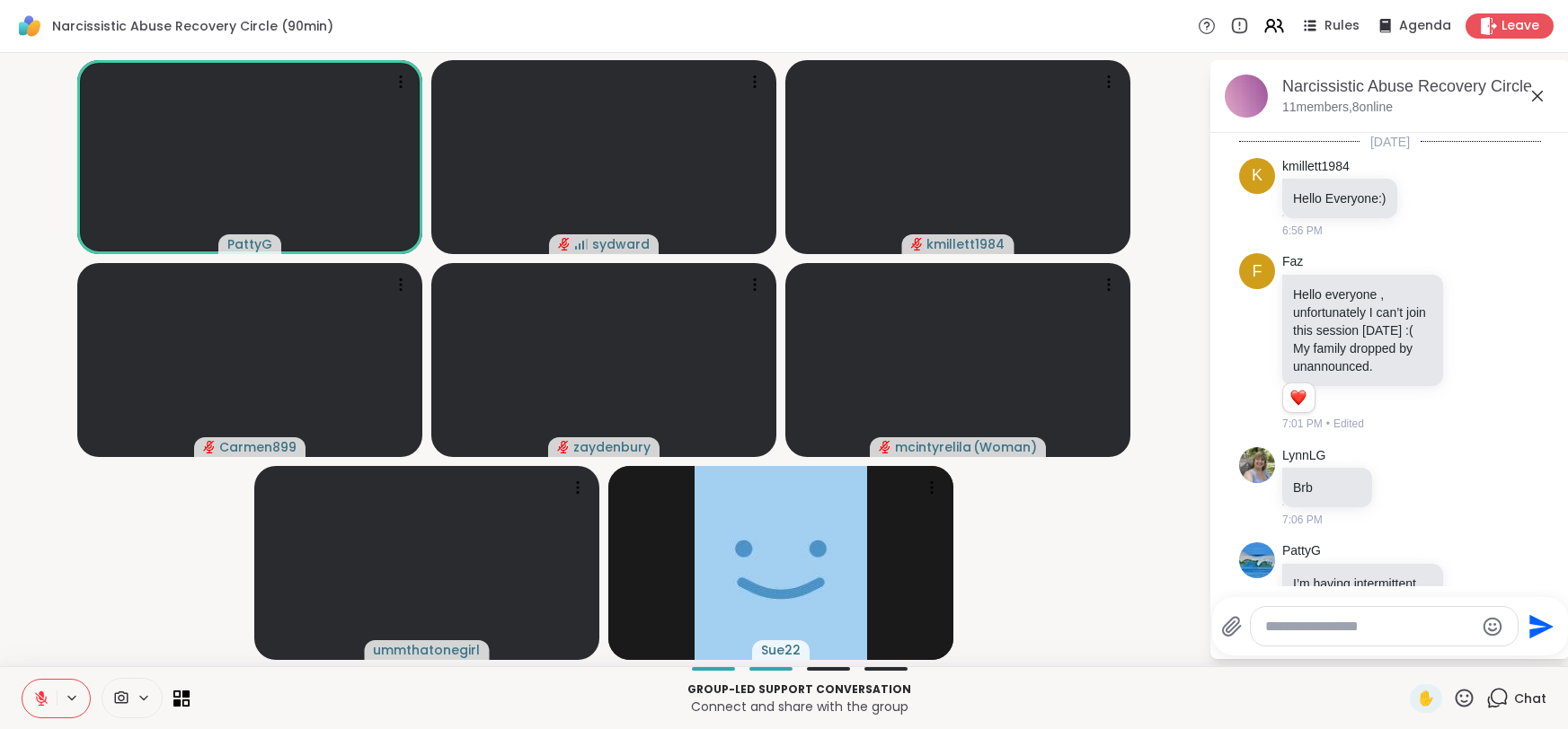
scroll to position [378, 0]
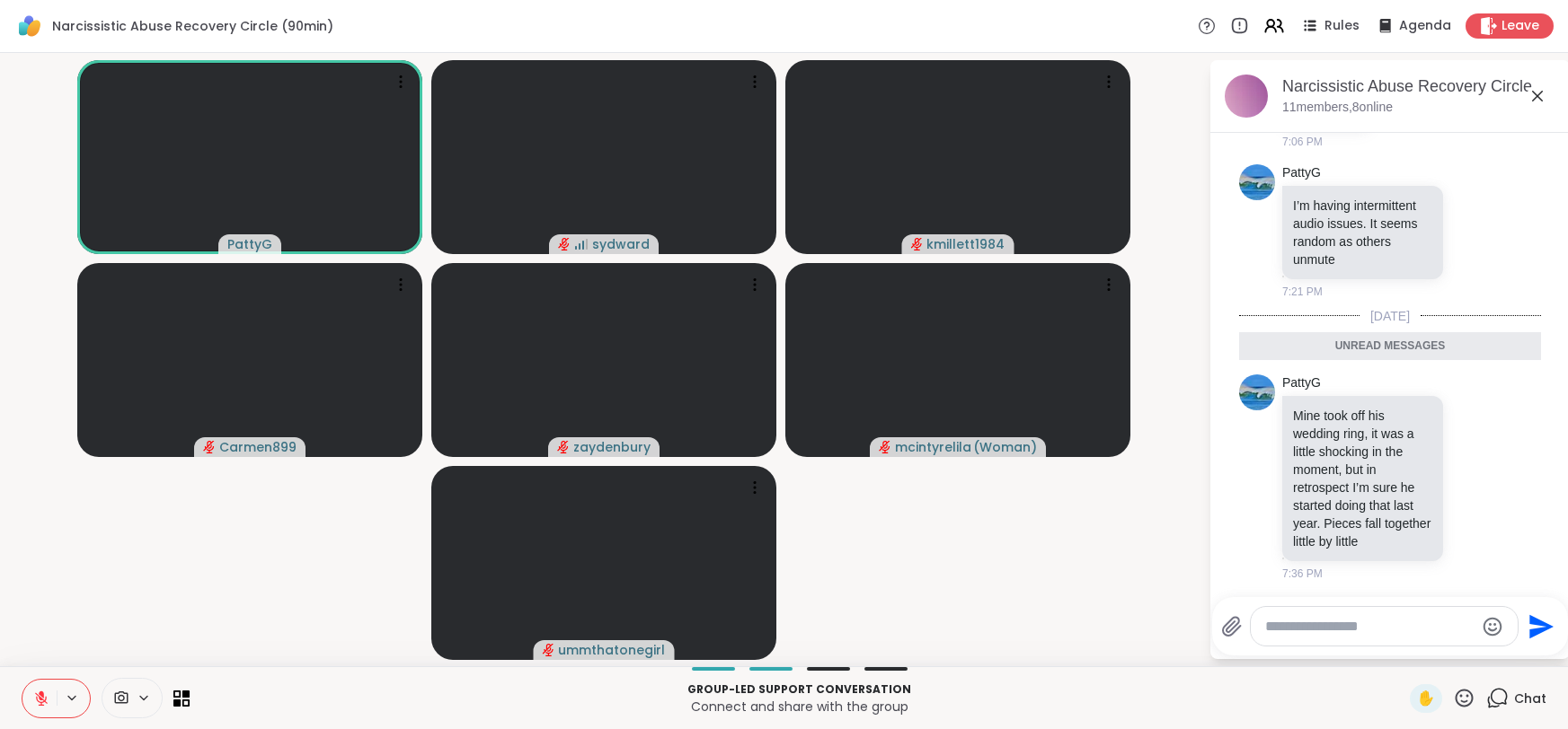
click at [1539, 102] on icon at bounding box center [1537, 95] width 22 height 22
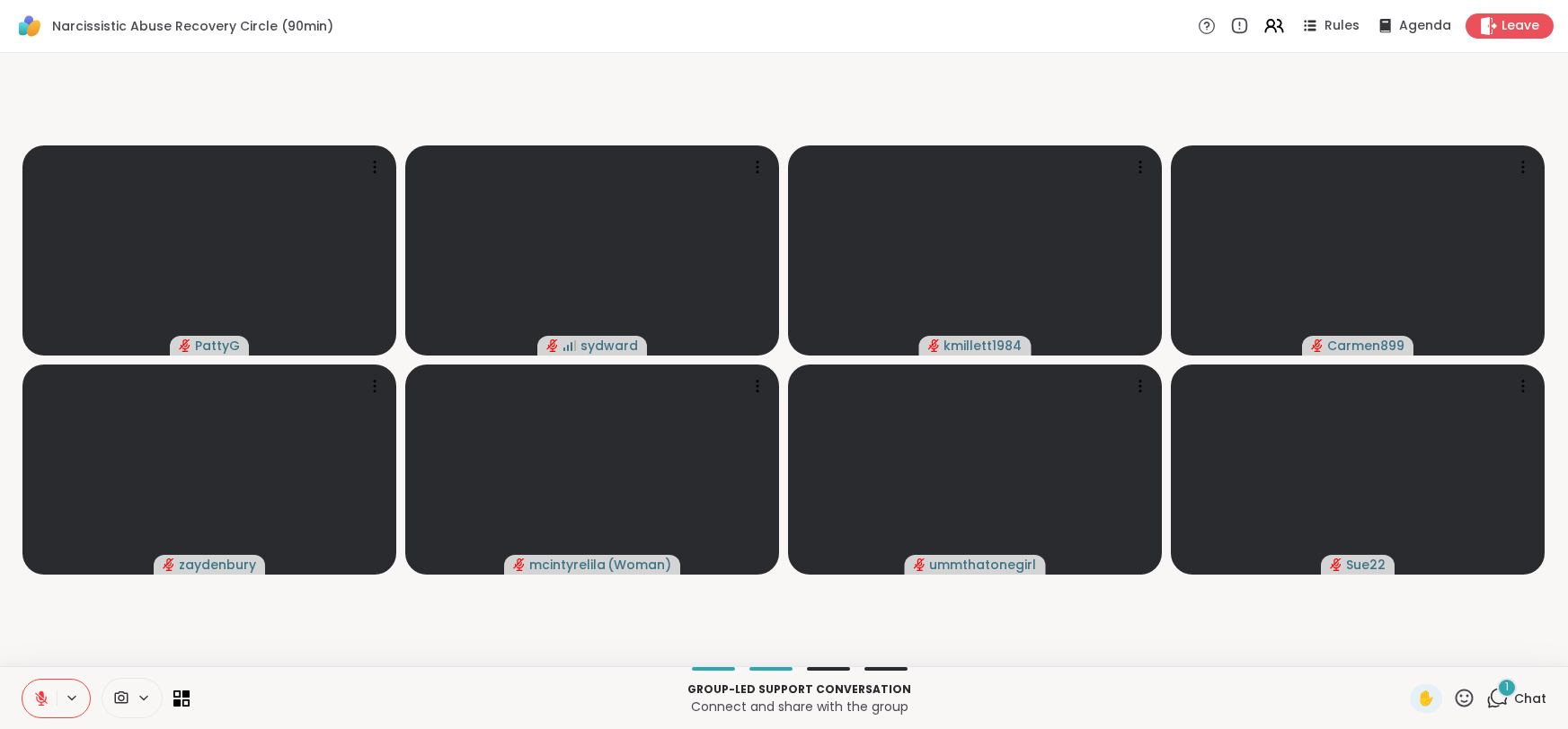
click at [43, 707] on icon at bounding box center [41, 698] width 16 height 16
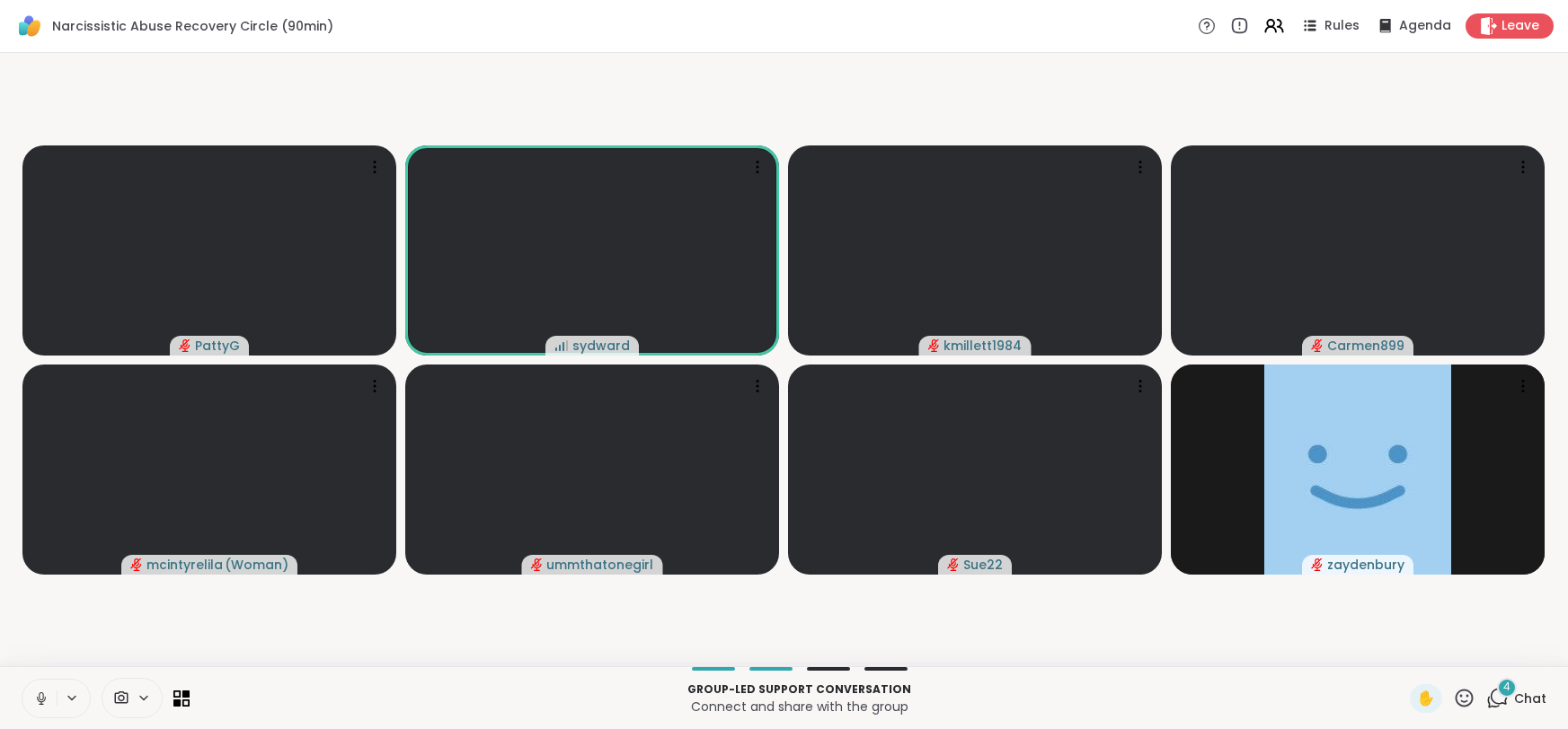
click at [36, 707] on button at bounding box center [39, 699] width 34 height 37
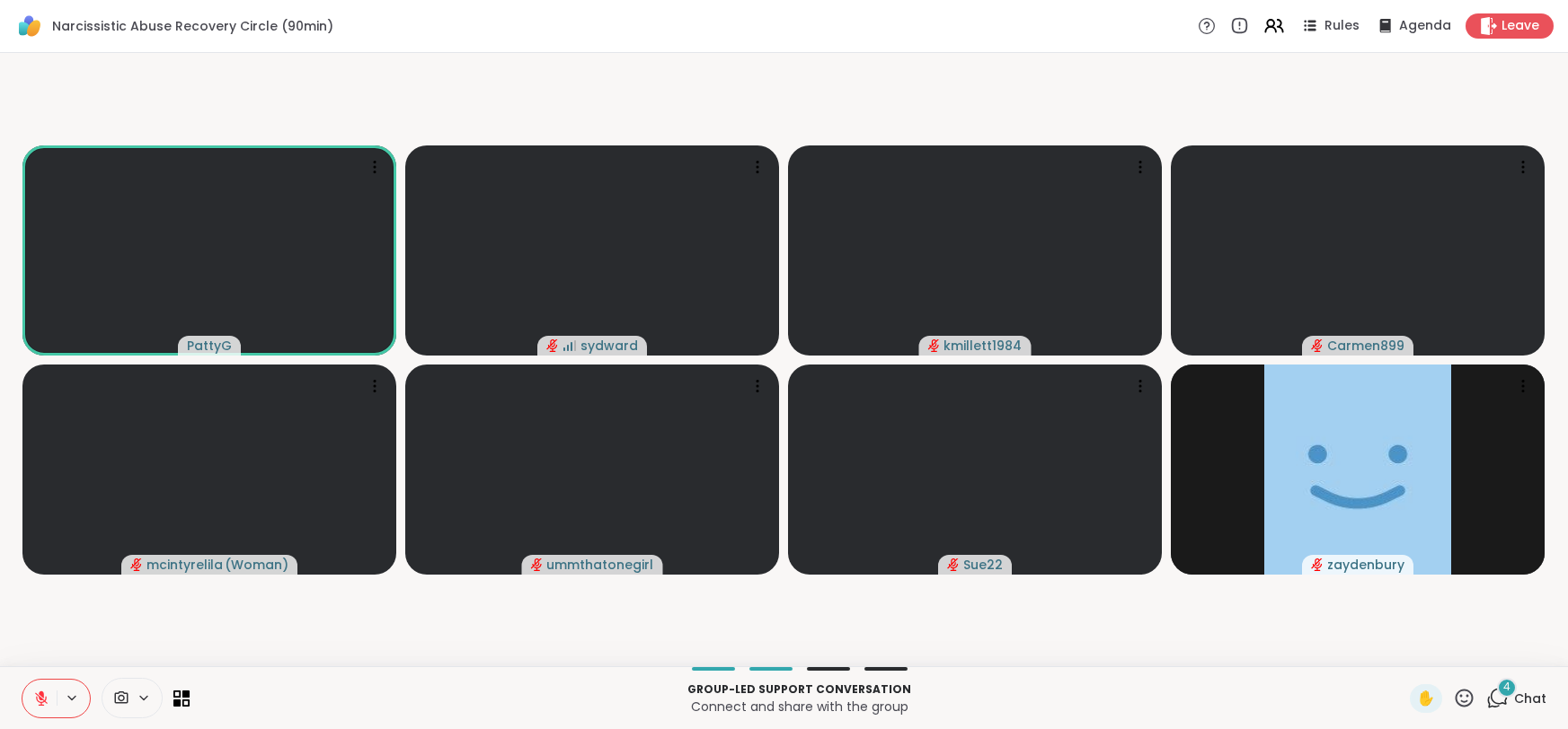
click at [1515, 701] on span "Chat" at bounding box center [1531, 698] width 33 height 18
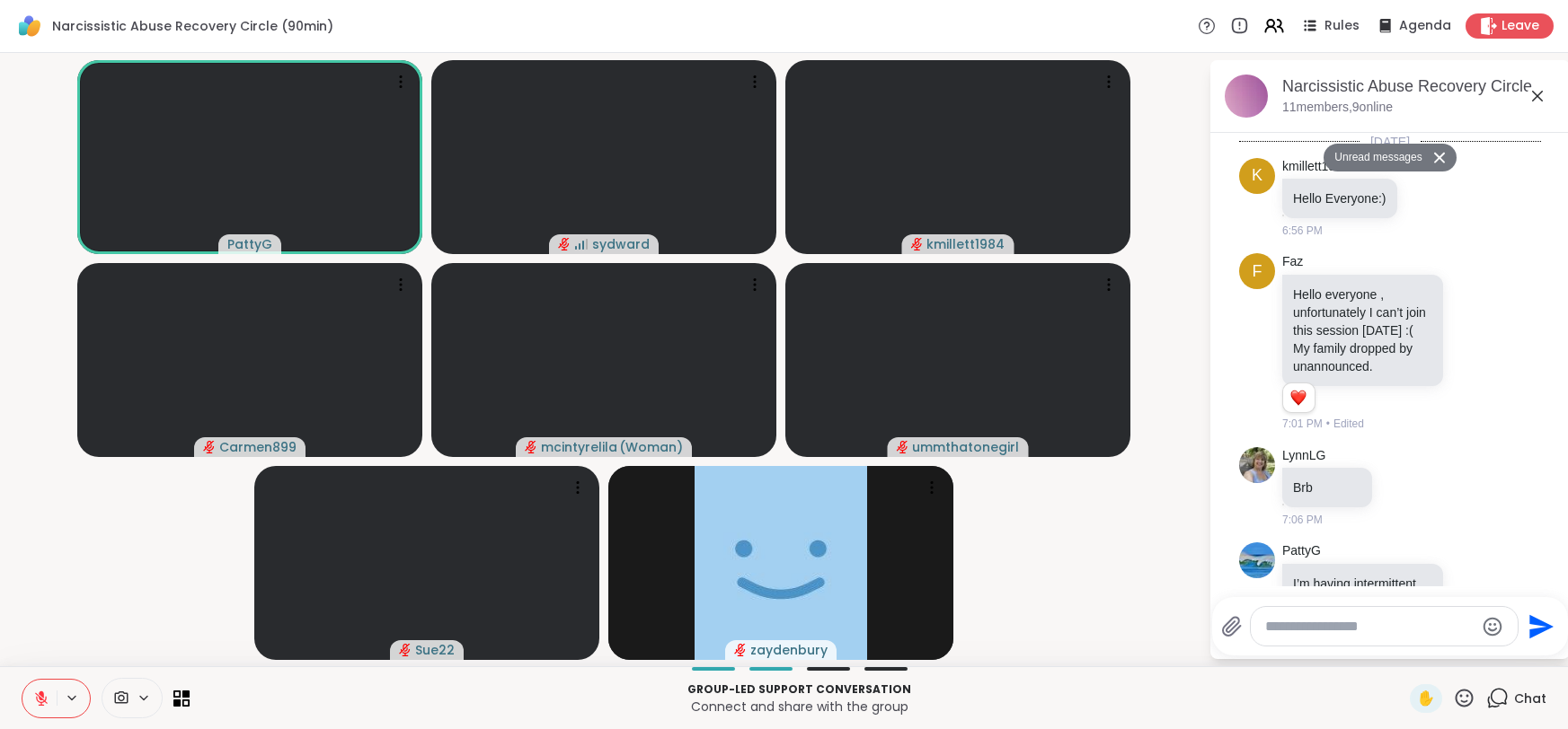
scroll to position [1005, 0]
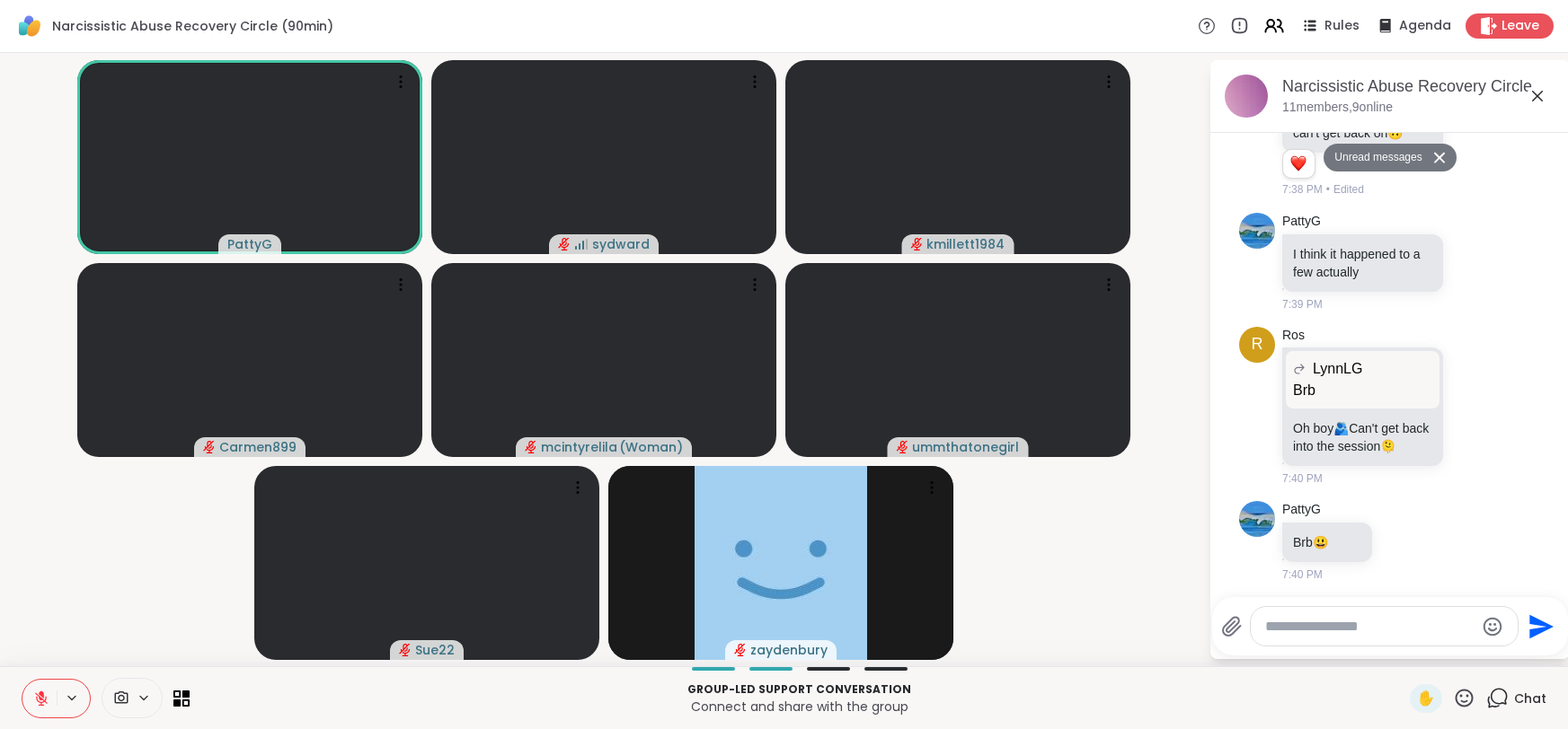
click at [1539, 95] on icon at bounding box center [1537, 95] width 22 height 22
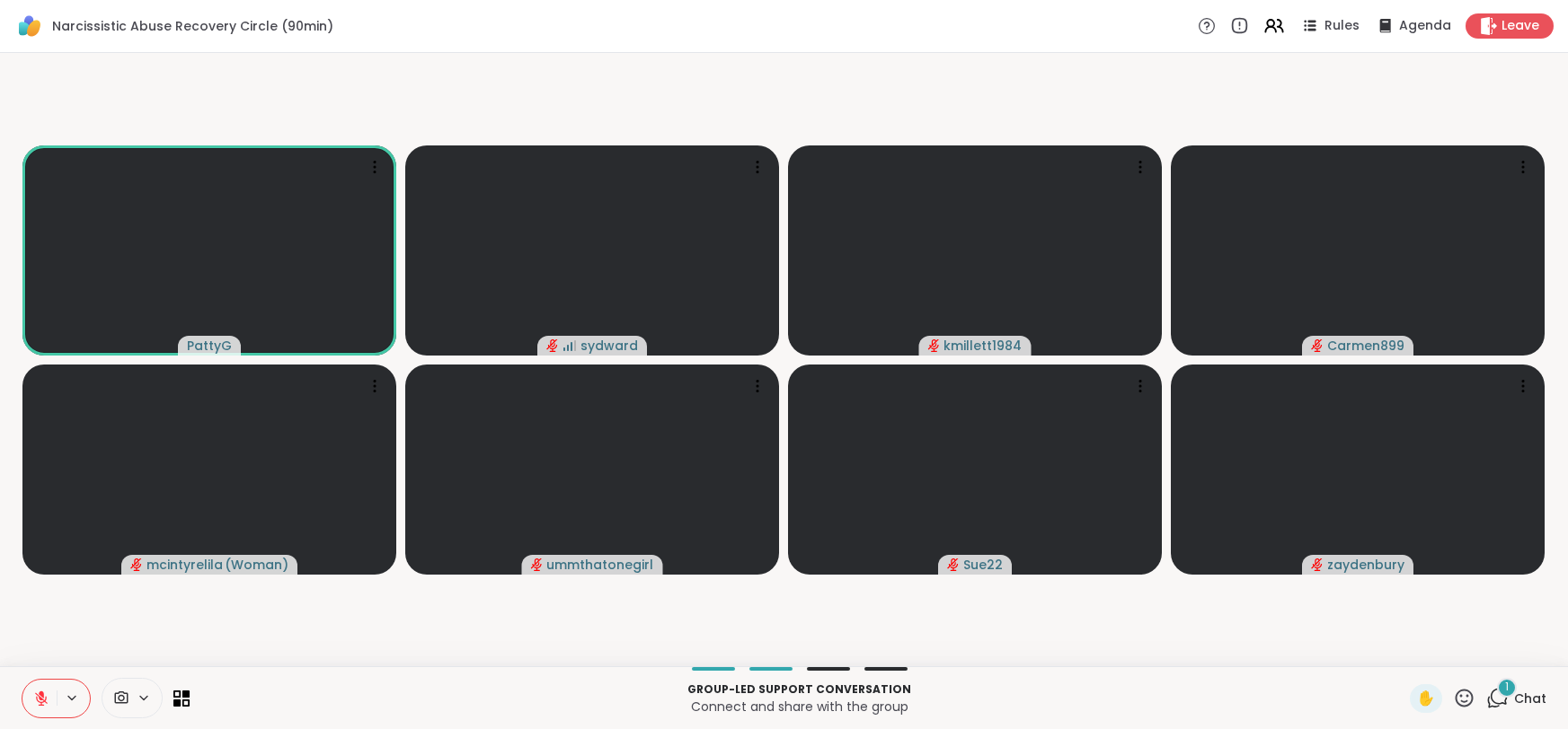
click at [1512, 695] on div "1" at bounding box center [1506, 688] width 20 height 20
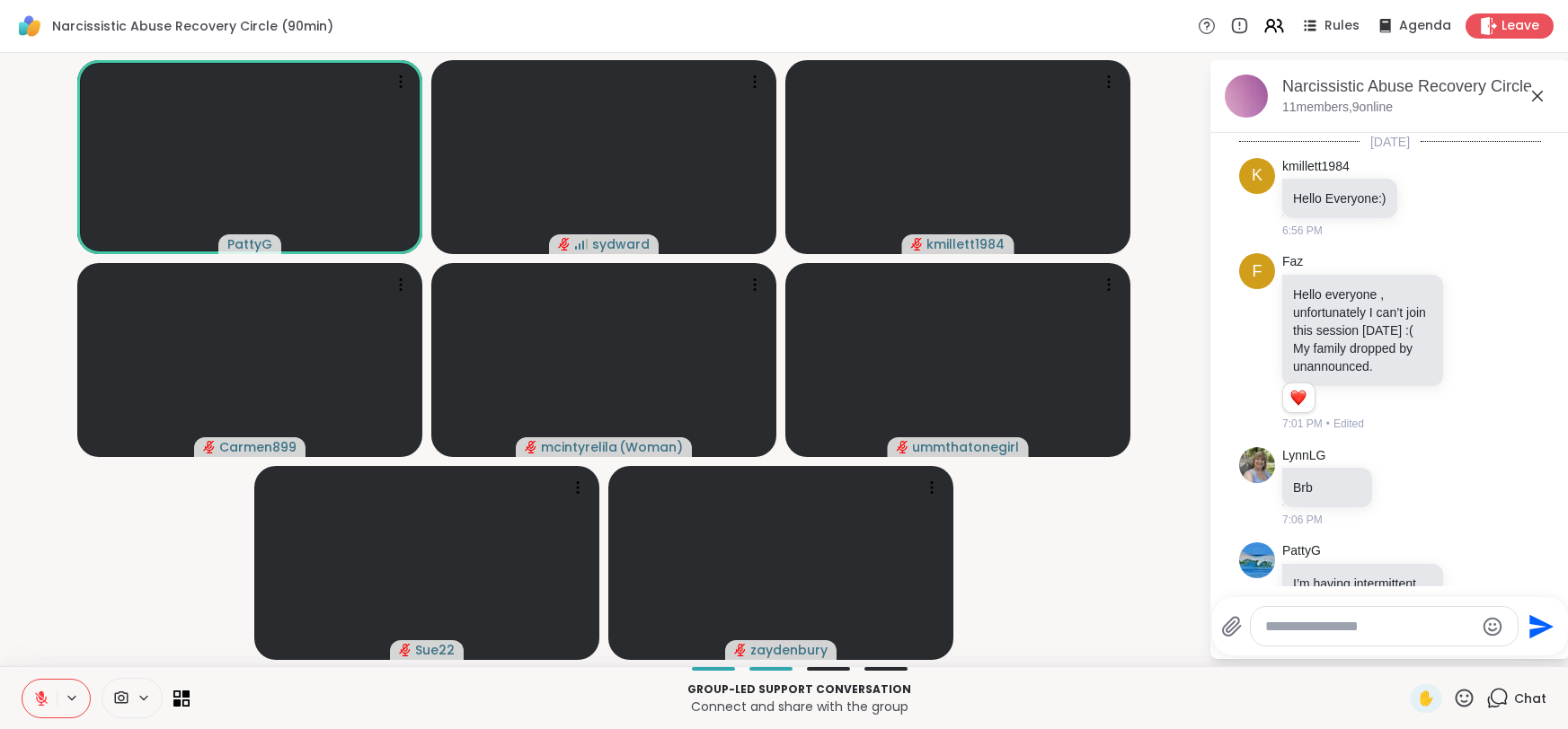
scroll to position [1137, 0]
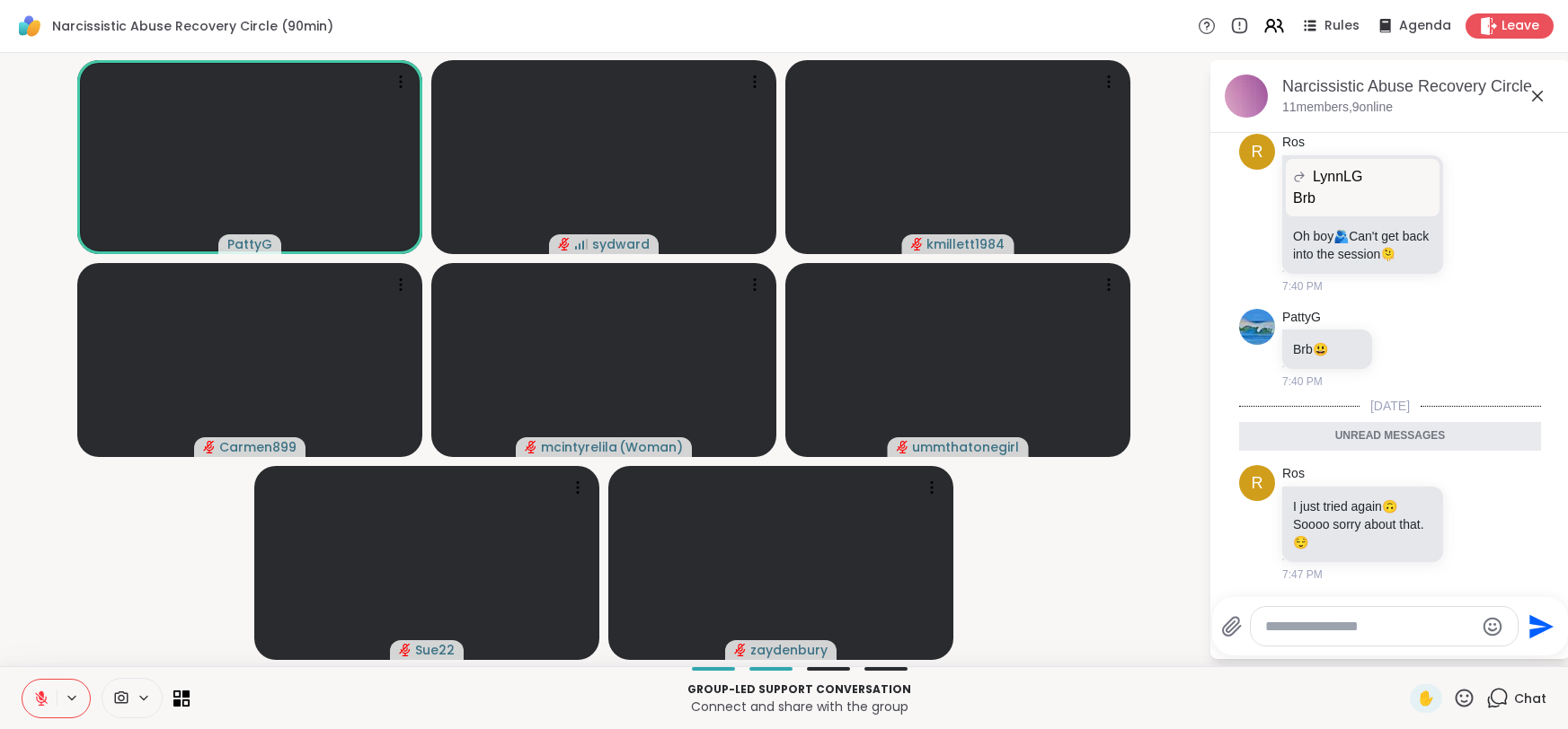
click at [1537, 92] on icon at bounding box center [1537, 95] width 22 height 22
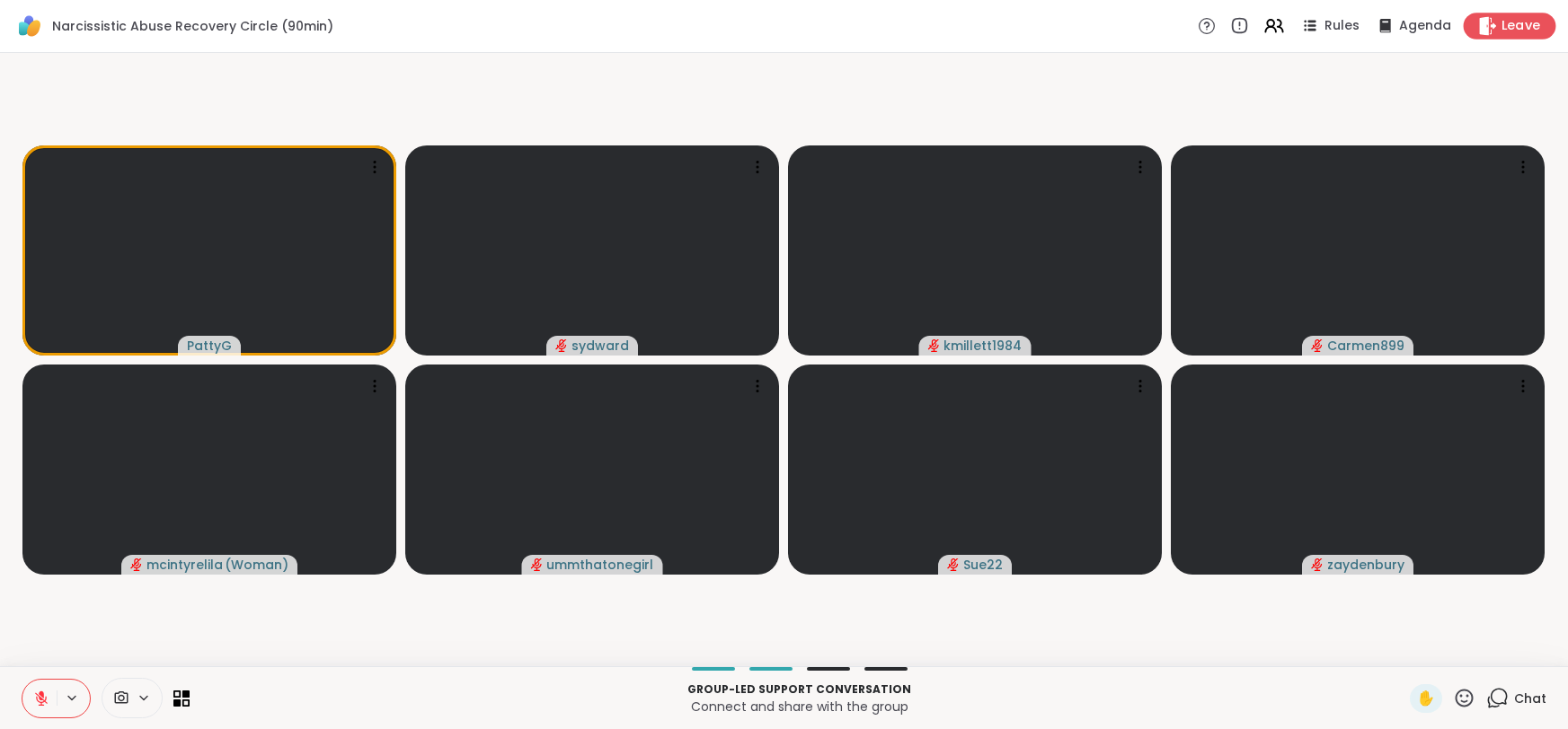
click at [1514, 31] on span "Leave" at bounding box center [1521, 26] width 39 height 19
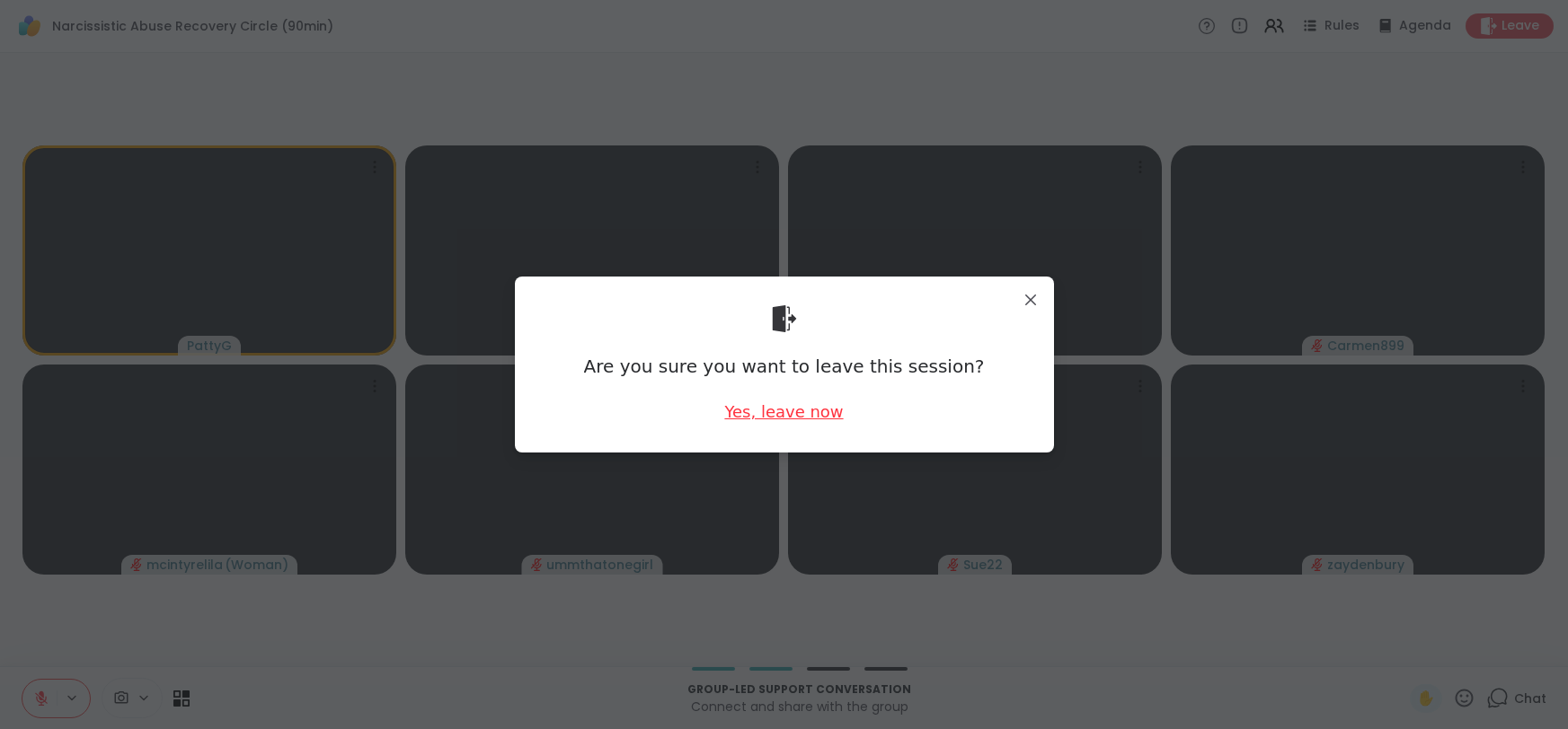
click at [795, 417] on div "Yes, leave now" at bounding box center [784, 412] width 119 height 22
